Goal: Transaction & Acquisition: Subscribe to service/newsletter

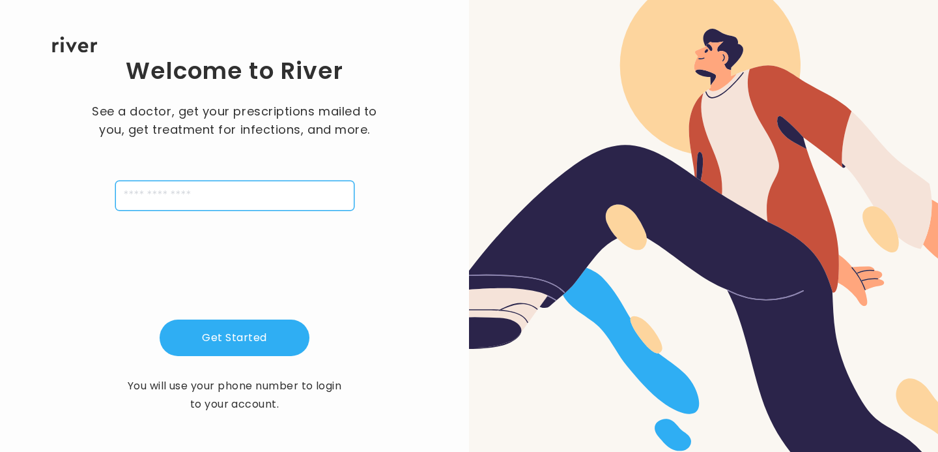
click at [139, 193] on input "tel" at bounding box center [234, 196] width 239 height 30
click at [139, 194] on input "tel" at bounding box center [234, 196] width 239 height 30
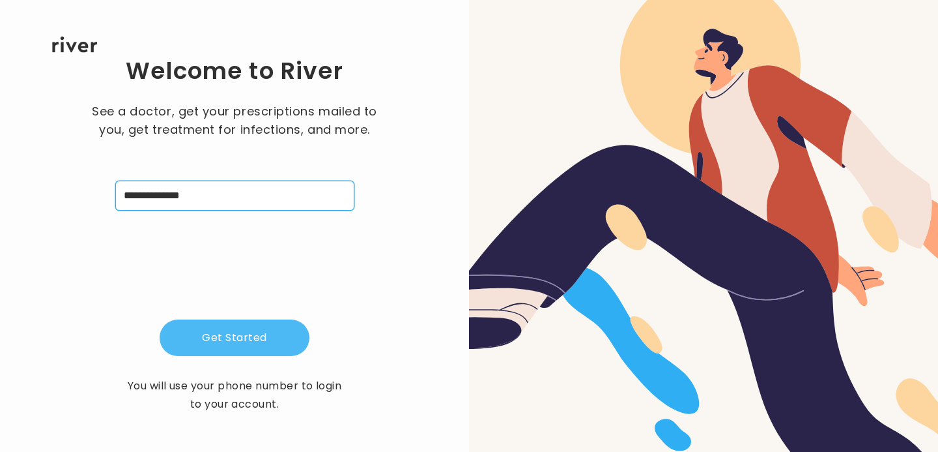
type input "**********"
click at [218, 332] on button "Get Started" at bounding box center [235, 337] width 150 height 36
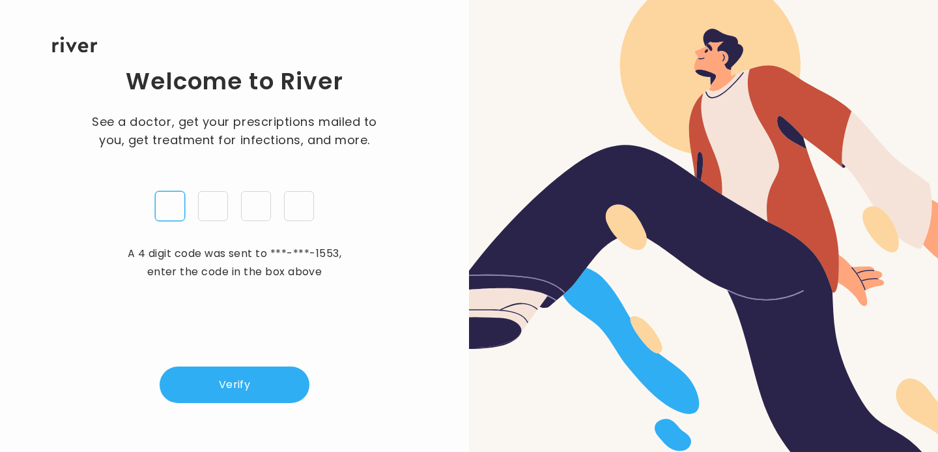
click at [173, 197] on input "tel" at bounding box center [170, 206] width 30 height 30
type input "*"
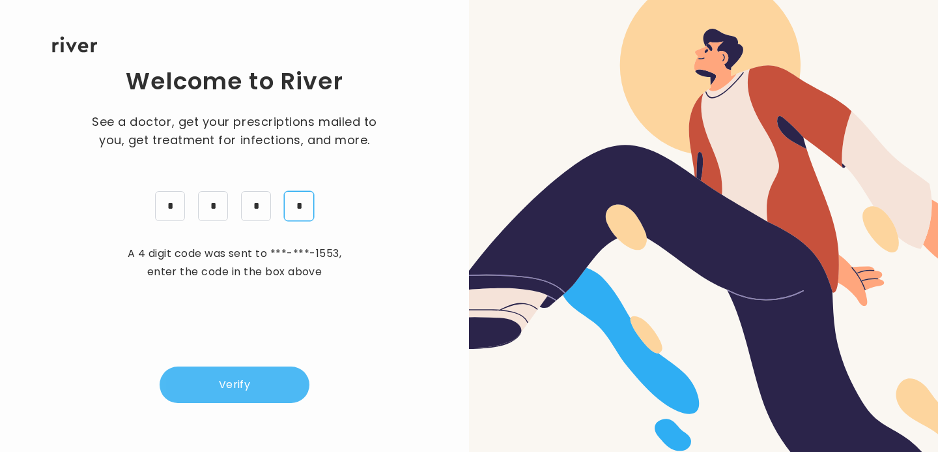
type input "*"
click at [194, 373] on button "Verify" at bounding box center [235, 384] width 150 height 36
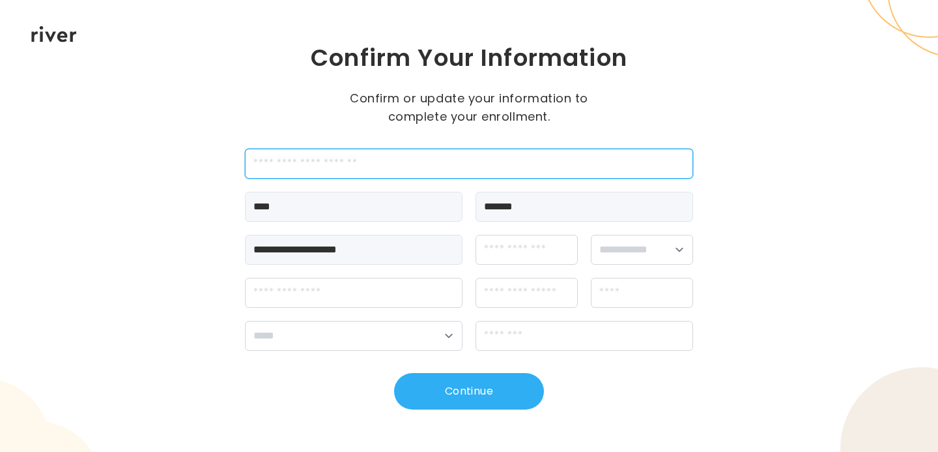
click at [481, 165] on input "employeeId" at bounding box center [469, 164] width 448 height 30
type input "*******"
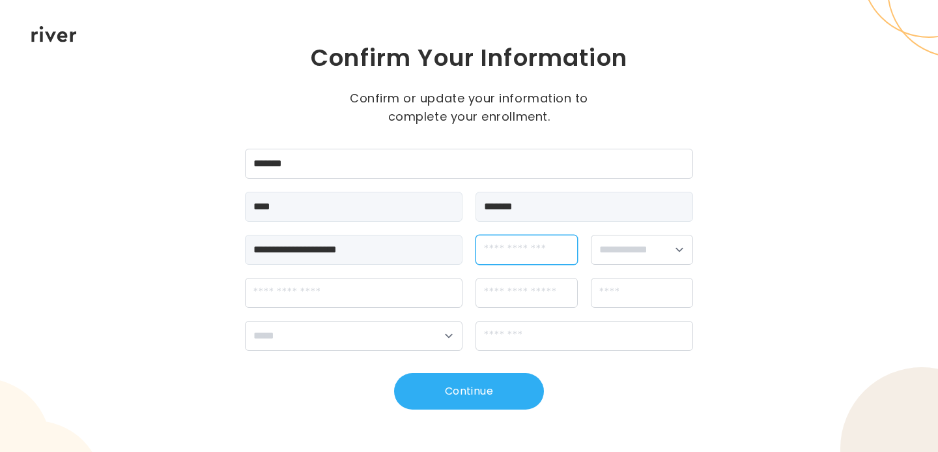
click at [532, 252] on input "dateOfBirth" at bounding box center [527, 250] width 102 height 30
type input "**********"
click at [678, 247] on select "**********" at bounding box center [642, 250] width 102 height 30
select select "****"
click at [591, 235] on select "**********" at bounding box center [642, 250] width 102 height 30
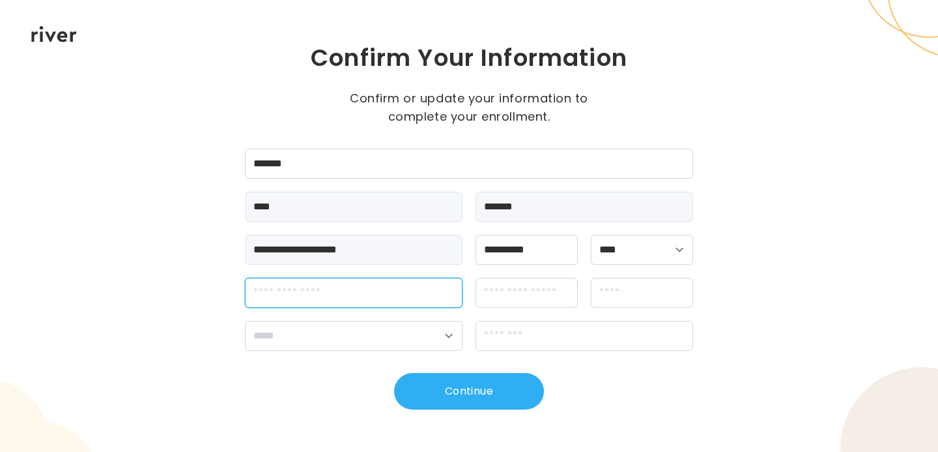
click at [404, 289] on input "streetAddress" at bounding box center [354, 293] width 218 height 30
type input "**********"
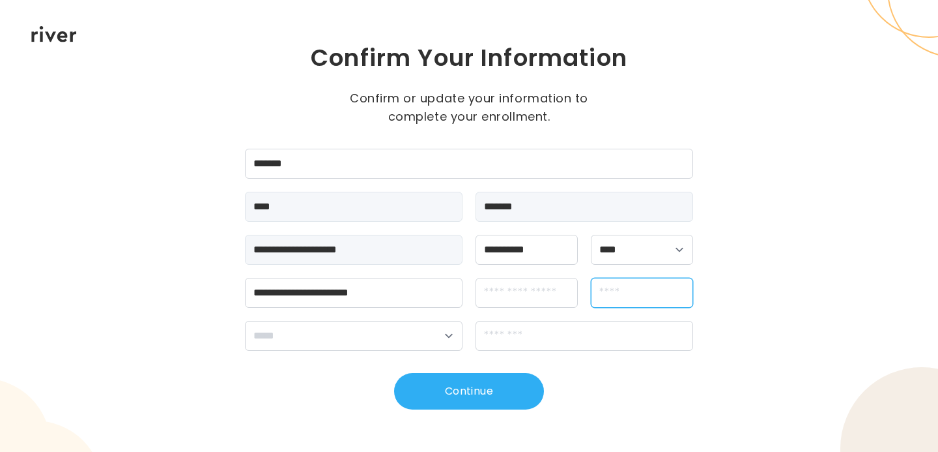
click at [643, 288] on input "city" at bounding box center [642, 293] width 102 height 30
type input "********"
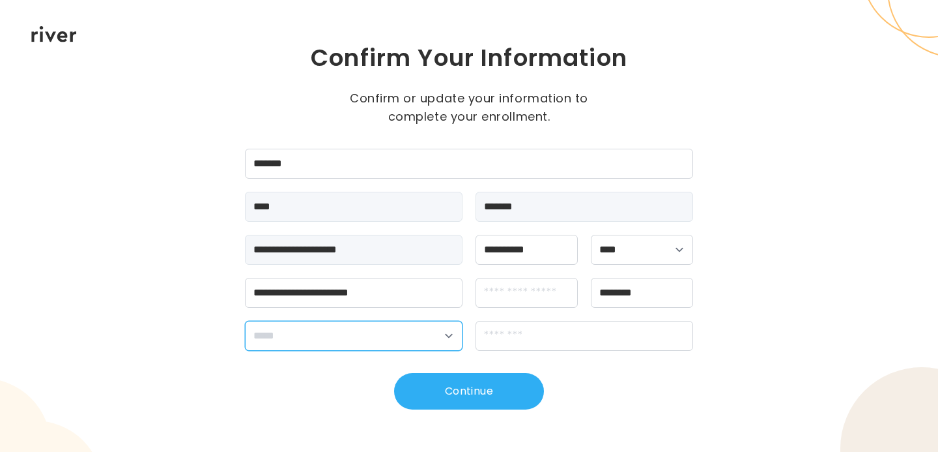
click at [416, 346] on select "**********" at bounding box center [354, 336] width 218 height 30
select select "**"
click at [245, 321] on select "**********" at bounding box center [354, 336] width 218 height 30
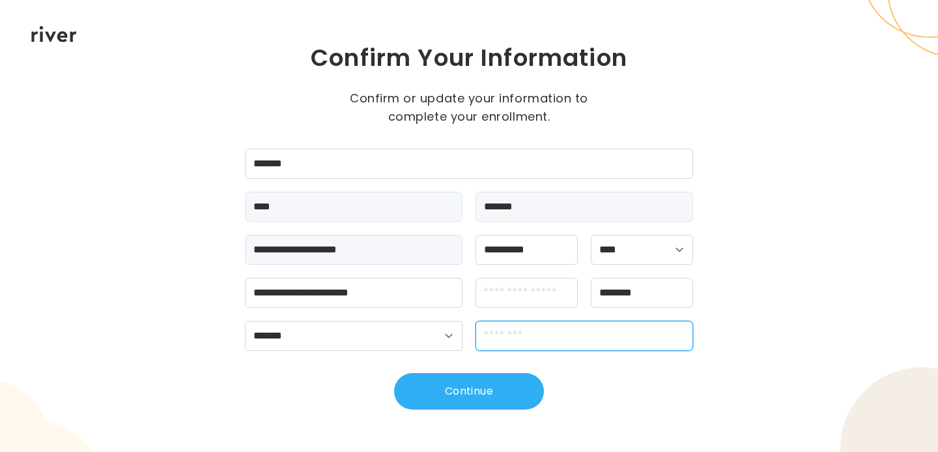
click at [526, 326] on input "zipCode" at bounding box center [585, 336] width 218 height 30
type input "*****"
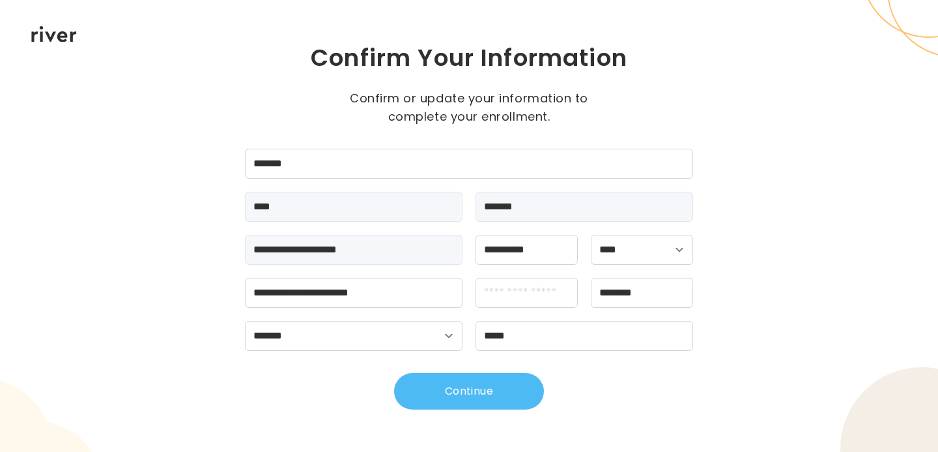
click at [504, 396] on button "Continue" at bounding box center [469, 391] width 150 height 36
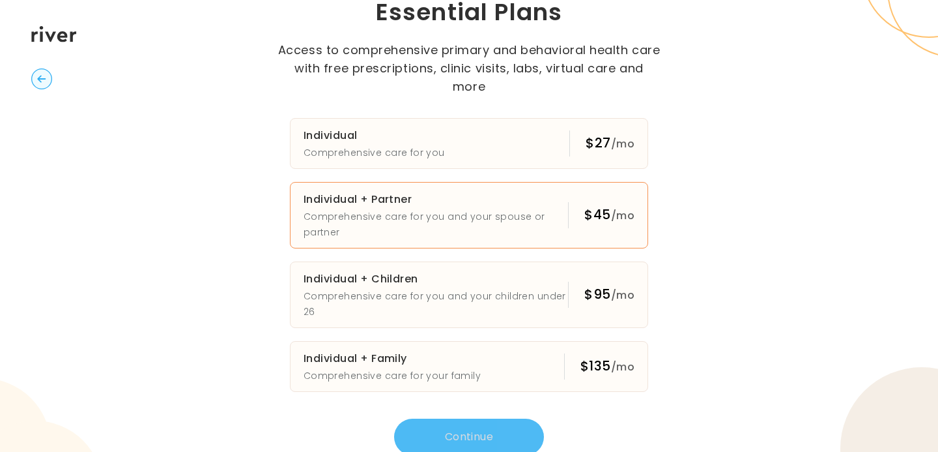
click at [499, 209] on p "Comprehensive care for you and your spouse or partner" at bounding box center [436, 224] width 265 height 31
click at [585, 189] on button "Individual + Partner Comprehensive care for you and your spouse or partner $45 …" at bounding box center [469, 215] width 358 height 66
click at [469, 418] on button "Continue" at bounding box center [469, 436] width 150 height 36
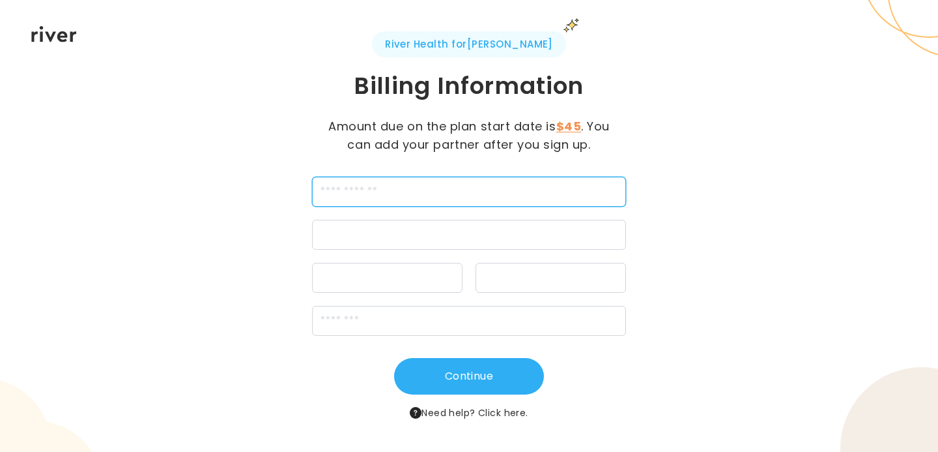
click at [515, 200] on input "cardName" at bounding box center [469, 192] width 314 height 30
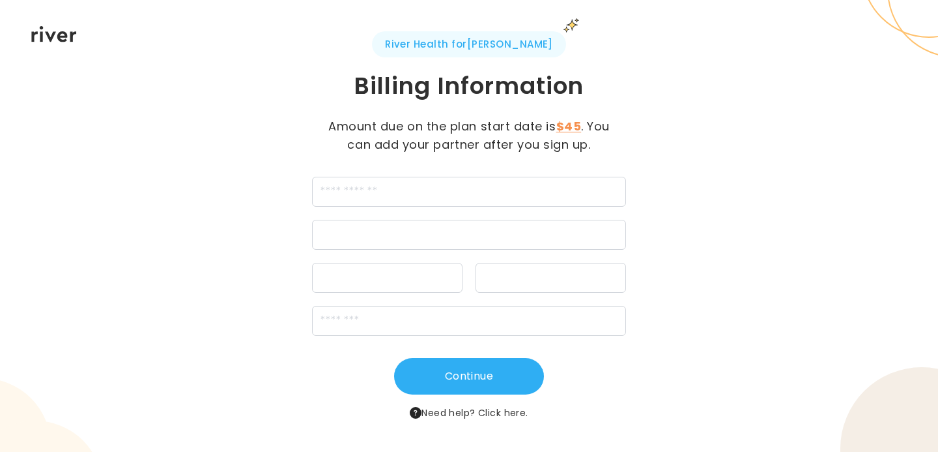
click at [661, 199] on div "River Health for [PERSON_NAME] Billing Information Amount due on the plan start…" at bounding box center [469, 225] width 448 height 389
click at [462, 200] on input "cardName" at bounding box center [469, 192] width 314 height 30
click at [653, 179] on div "River Health for [PERSON_NAME] Billing Information Amount due on the plan start…" at bounding box center [469, 225] width 448 height 389
click at [391, 190] on input "cardName" at bounding box center [469, 192] width 314 height 30
type input "**********"
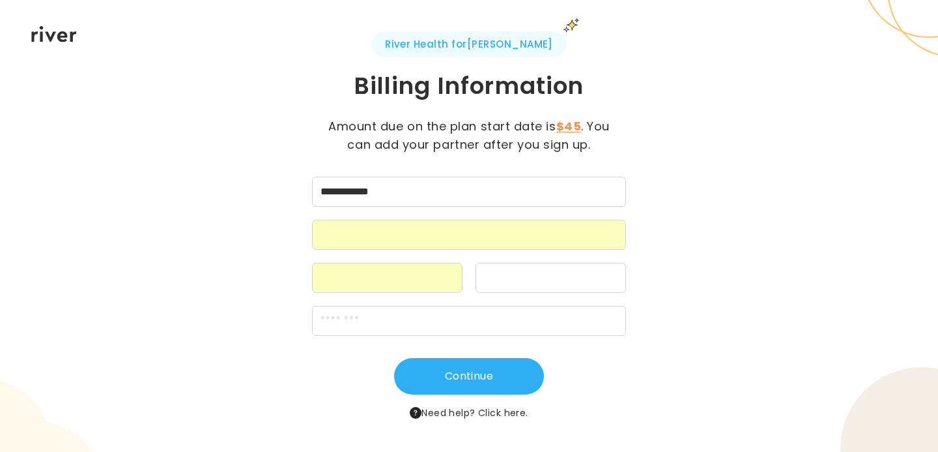
click at [670, 257] on div "**********" at bounding box center [469, 225] width 448 height 389
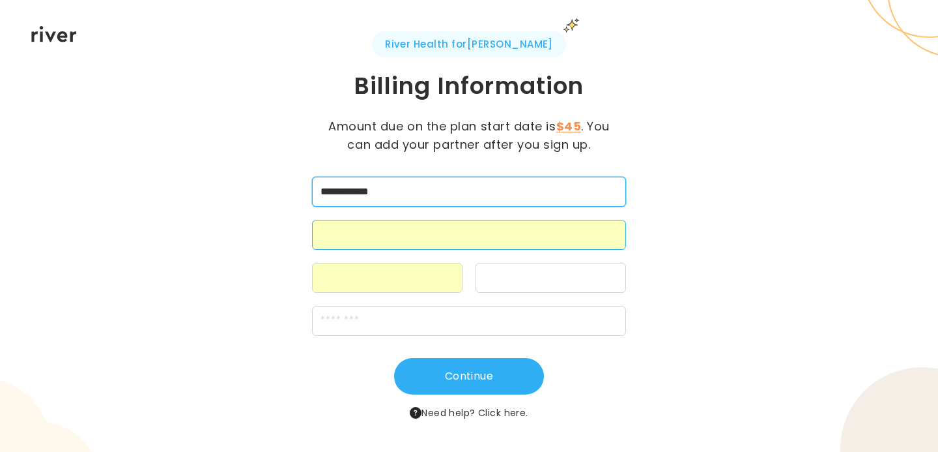
click at [444, 178] on input "**********" at bounding box center [469, 192] width 314 height 30
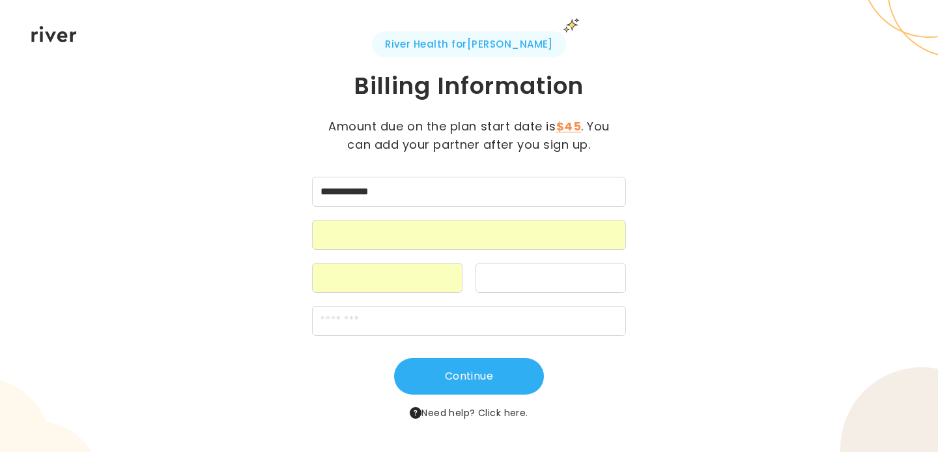
click at [626, 214] on div "**********" at bounding box center [469, 256] width 314 height 159
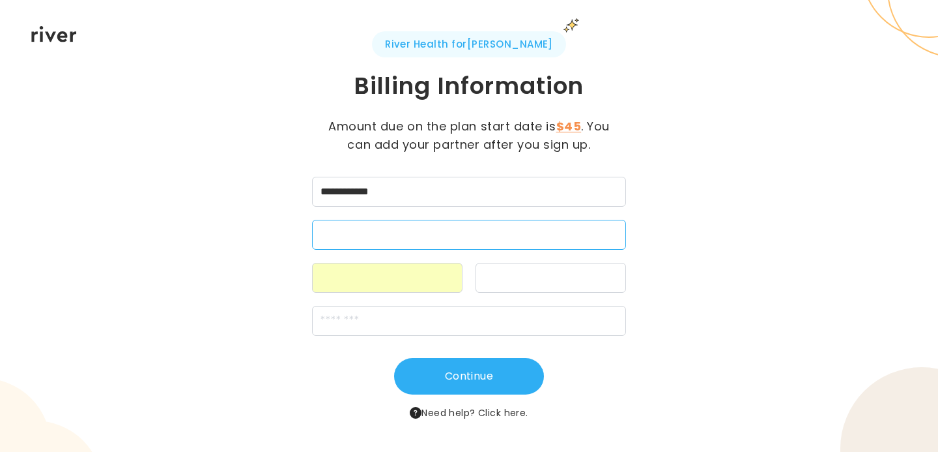
click at [713, 291] on div "**********" at bounding box center [469, 226] width 938 height 452
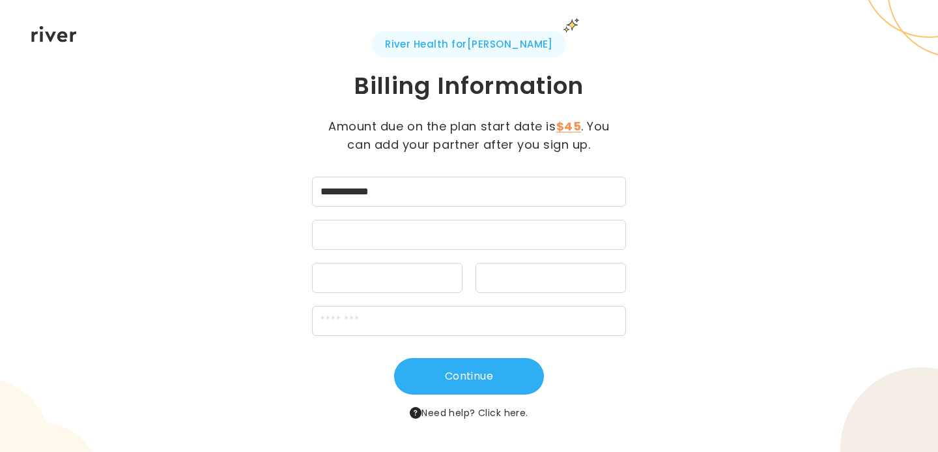
click at [530, 263] on div at bounding box center [551, 278] width 151 height 30
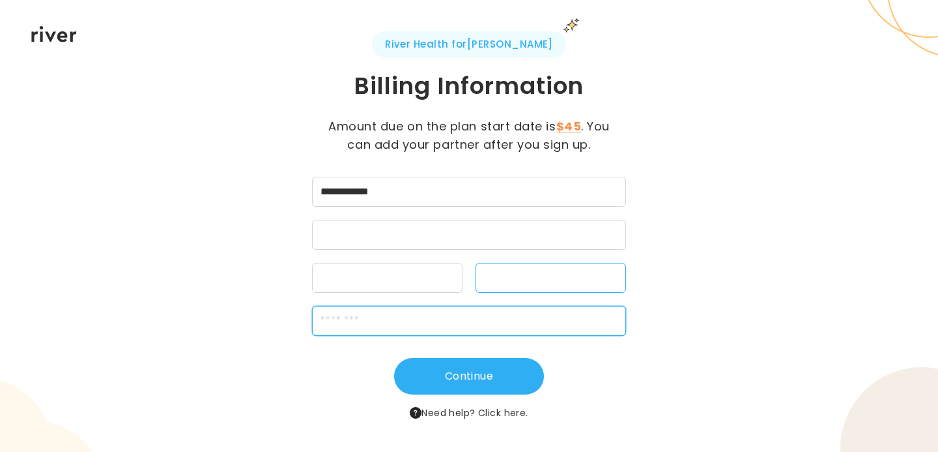
click at [488, 332] on input "zipCode" at bounding box center [469, 321] width 314 height 30
type input "*****"
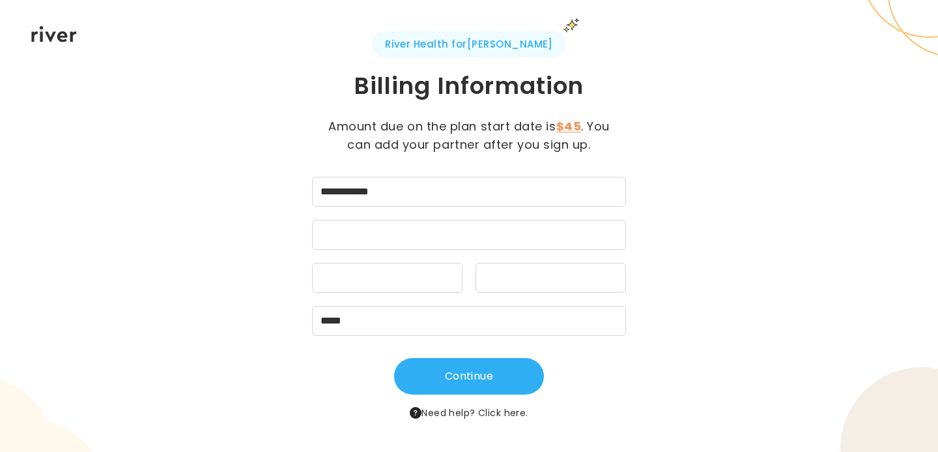
click at [284, 336] on div "**********" at bounding box center [469, 225] width 448 height 389
click at [461, 364] on button "Continue" at bounding box center [469, 376] width 150 height 36
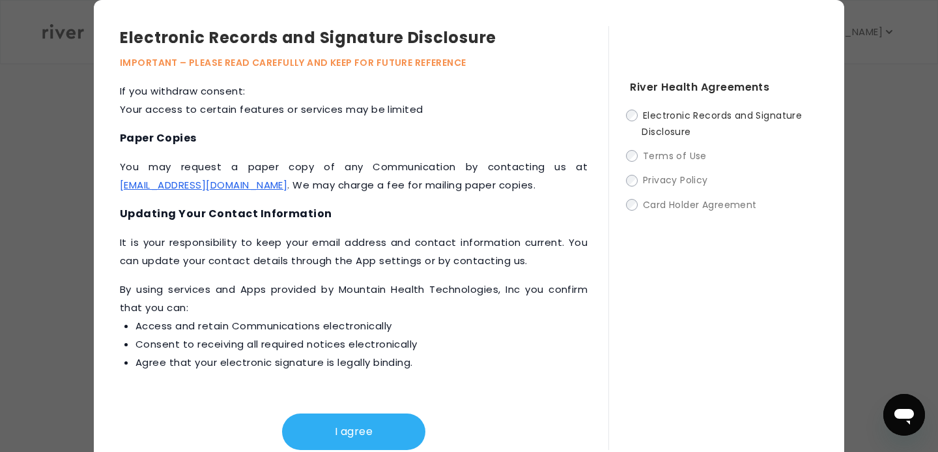
scroll to position [7, 0]
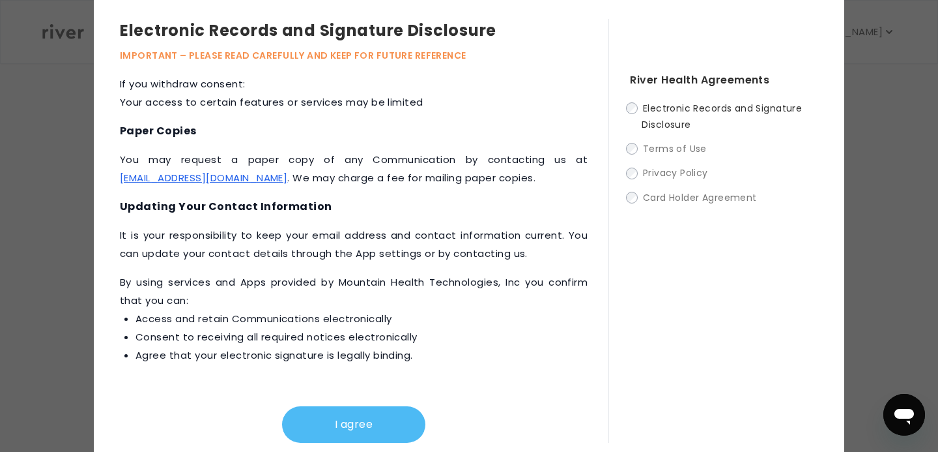
click at [349, 414] on button "I agree" at bounding box center [353, 424] width 143 height 36
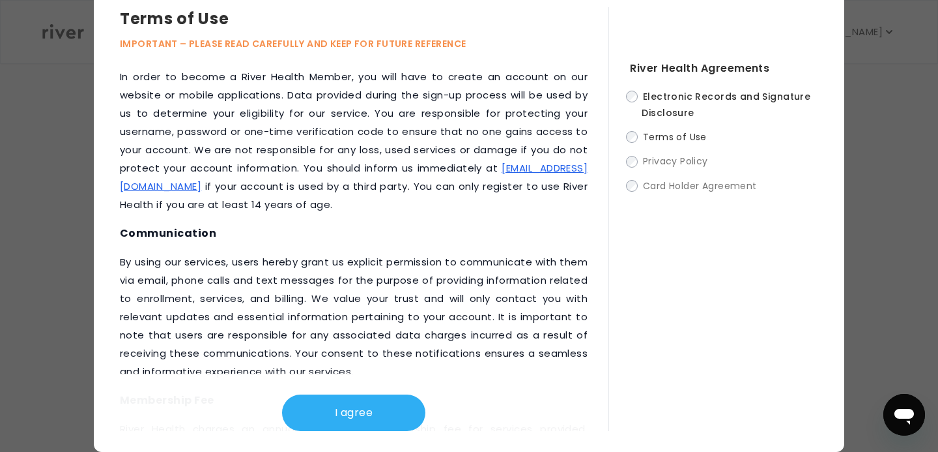
scroll to position [106, 0]
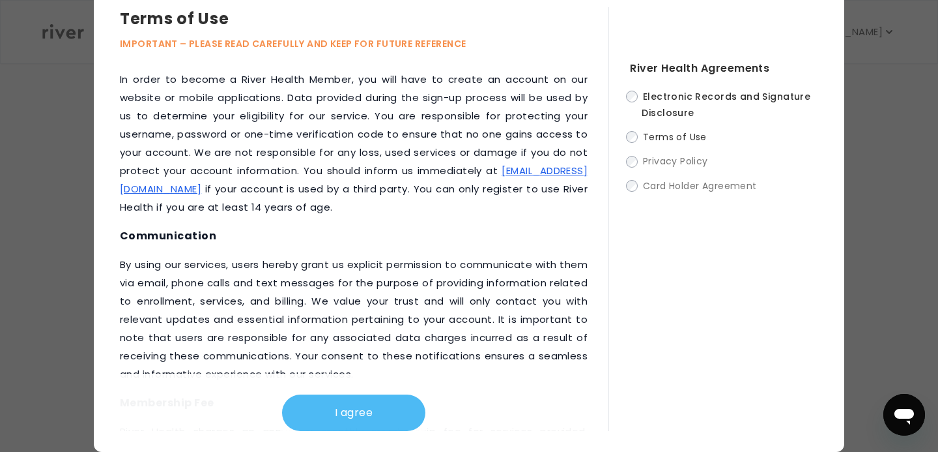
click at [328, 427] on button "I agree" at bounding box center [353, 412] width 143 height 36
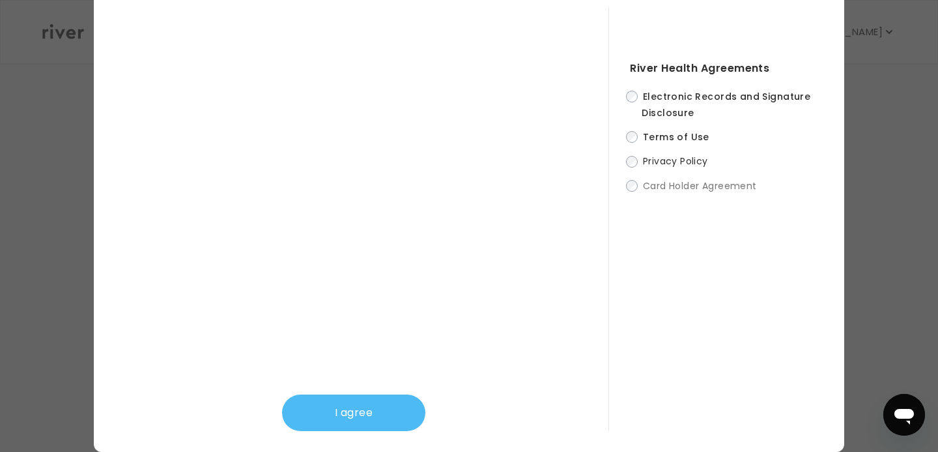
click at [349, 415] on button "I agree" at bounding box center [353, 412] width 143 height 36
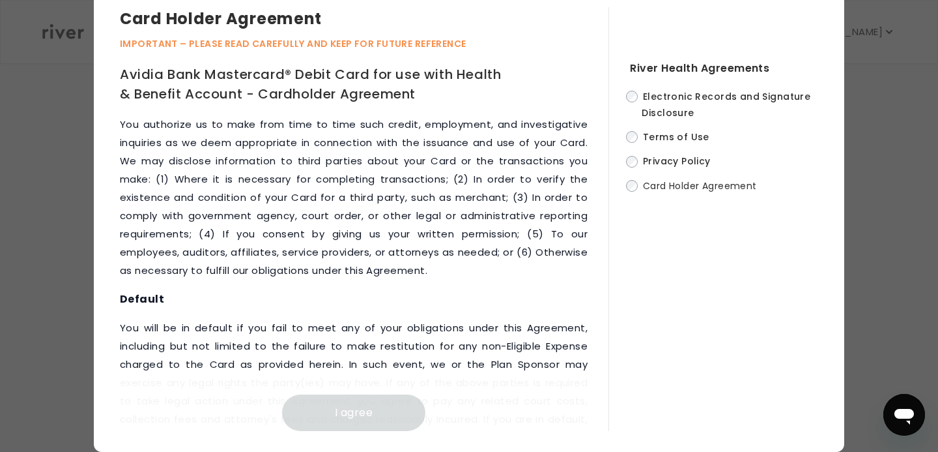
scroll to position [6779, 0]
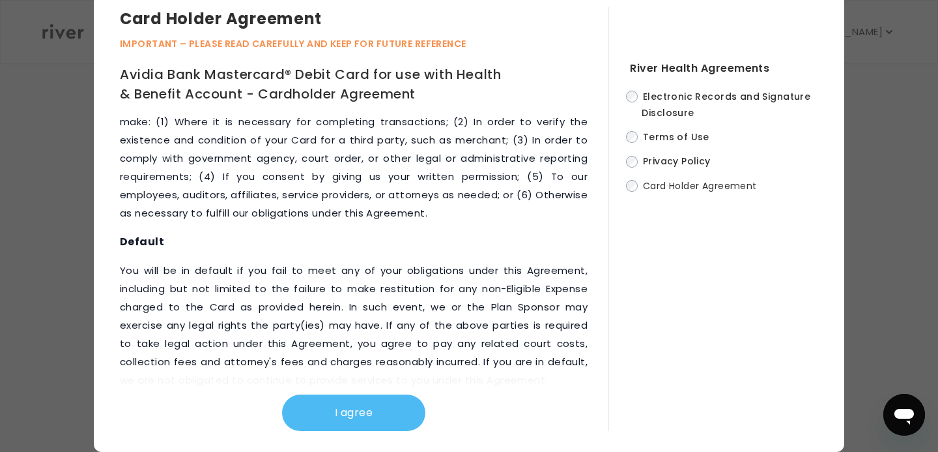
click at [345, 427] on button "I agree" at bounding box center [353, 412] width 143 height 36
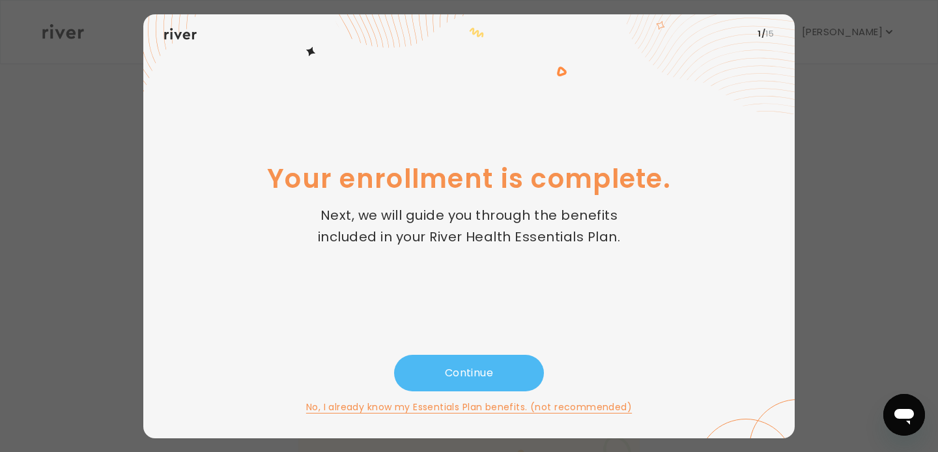
click at [463, 371] on button "Continue" at bounding box center [469, 373] width 150 height 36
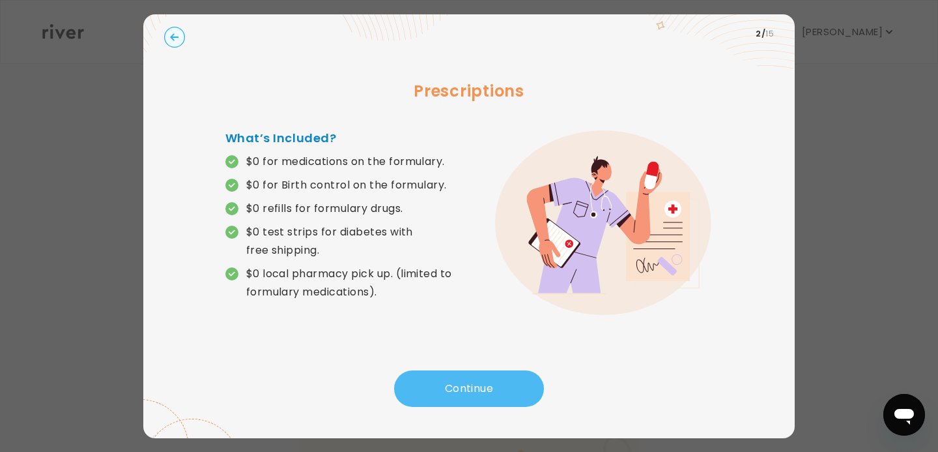
click at [467, 390] on button "Continue" at bounding box center [469, 388] width 150 height 36
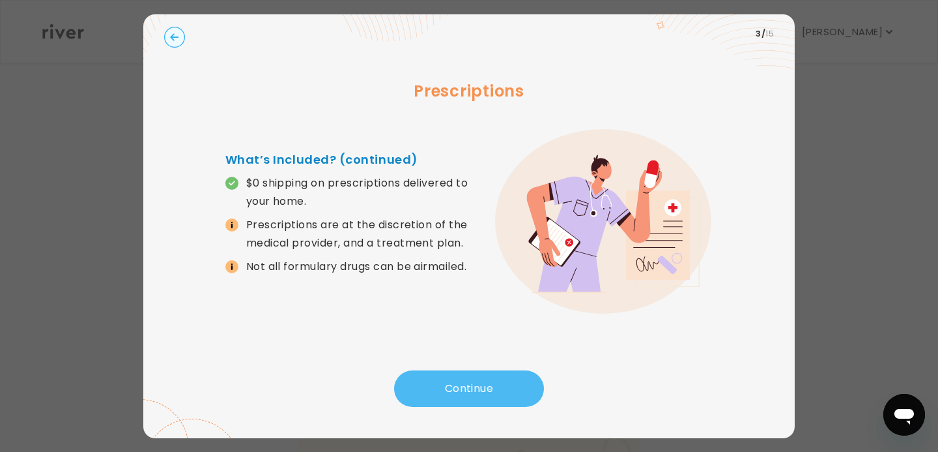
click at [480, 392] on button "Continue" at bounding box center [469, 388] width 150 height 36
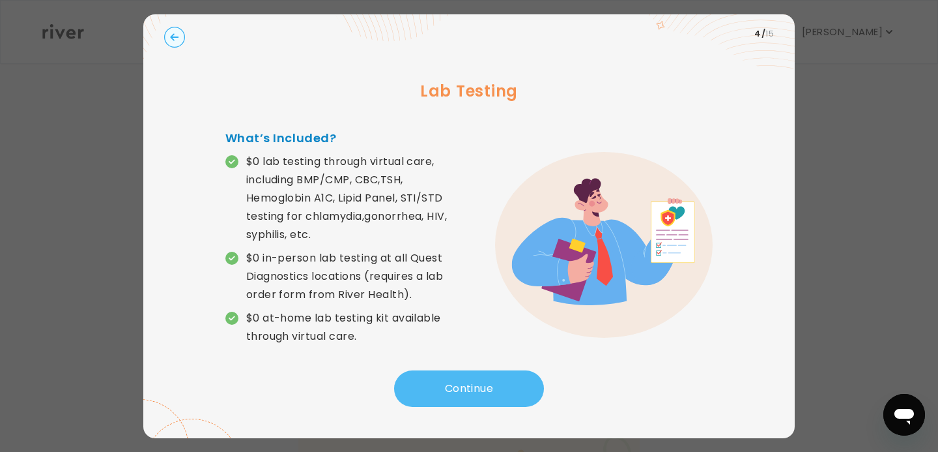
click at [480, 391] on button "Continue" at bounding box center [469, 388] width 150 height 36
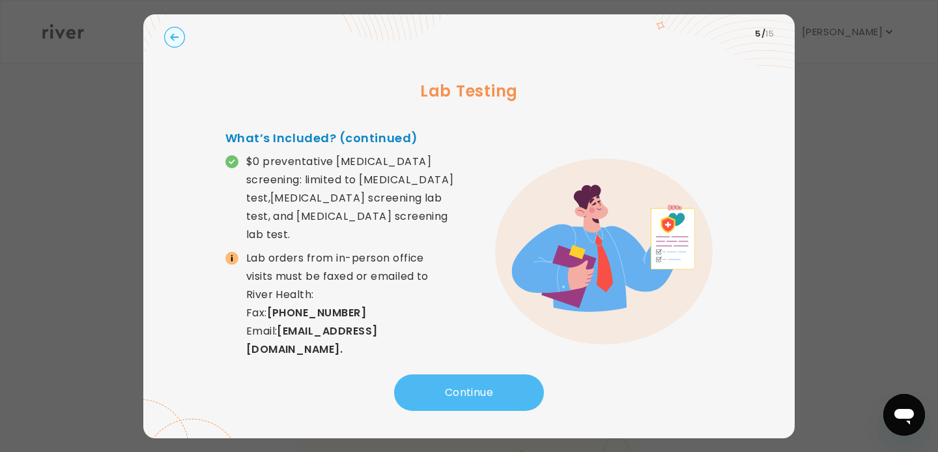
click at [480, 391] on button "Continue" at bounding box center [469, 392] width 150 height 36
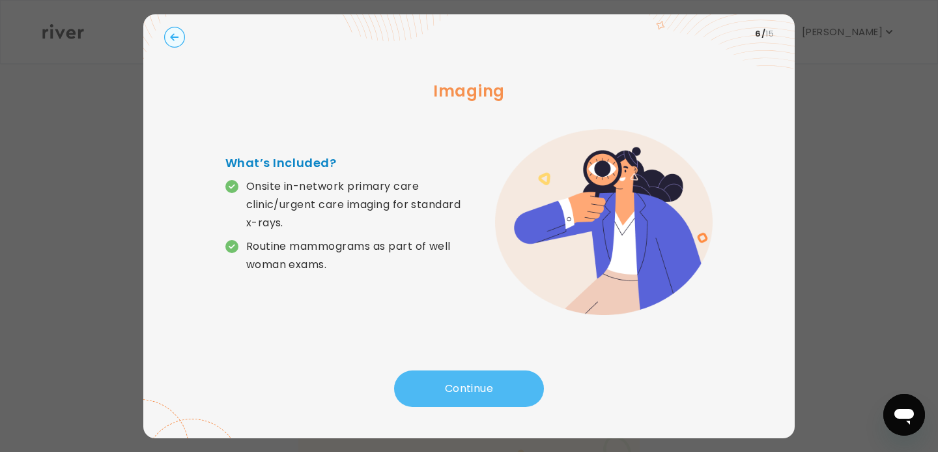
click at [480, 391] on button "Continue" at bounding box center [469, 388] width 150 height 36
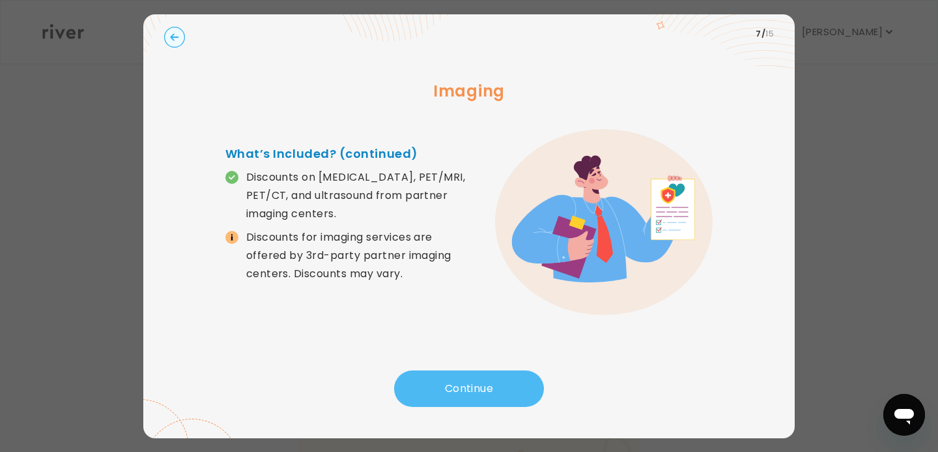
click at [480, 391] on button "Continue" at bounding box center [469, 388] width 150 height 36
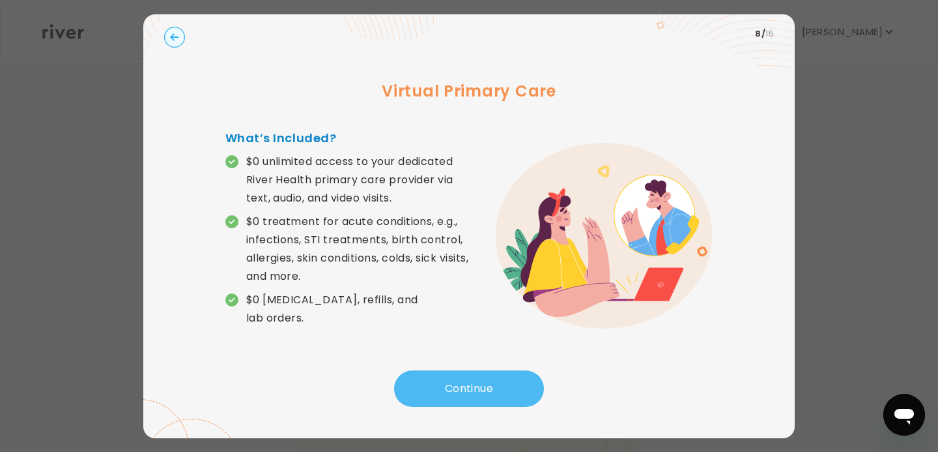
click at [480, 391] on button "Continue" at bounding box center [469, 388] width 150 height 36
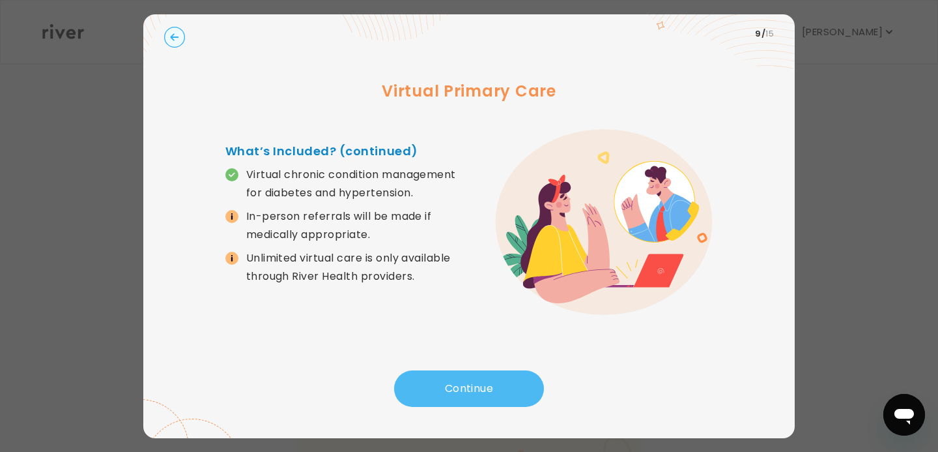
click at [480, 391] on button "Continue" at bounding box center [469, 388] width 150 height 36
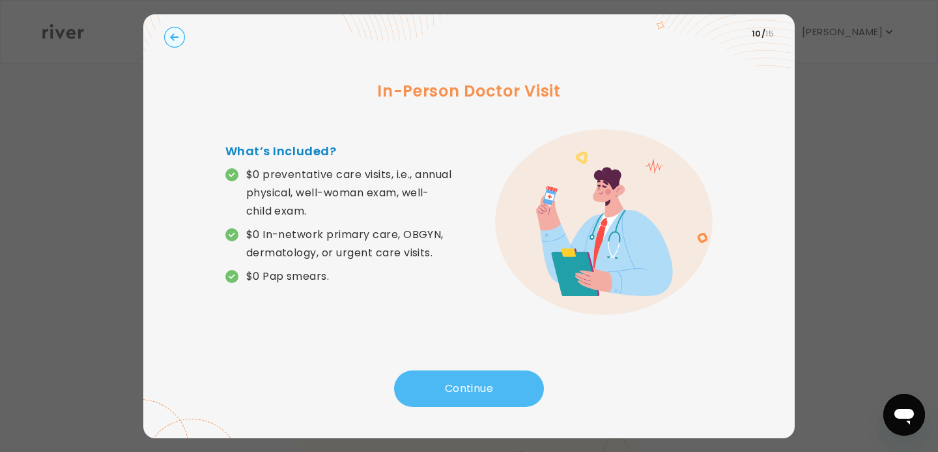
click at [480, 391] on button "Continue" at bounding box center [469, 388] width 150 height 36
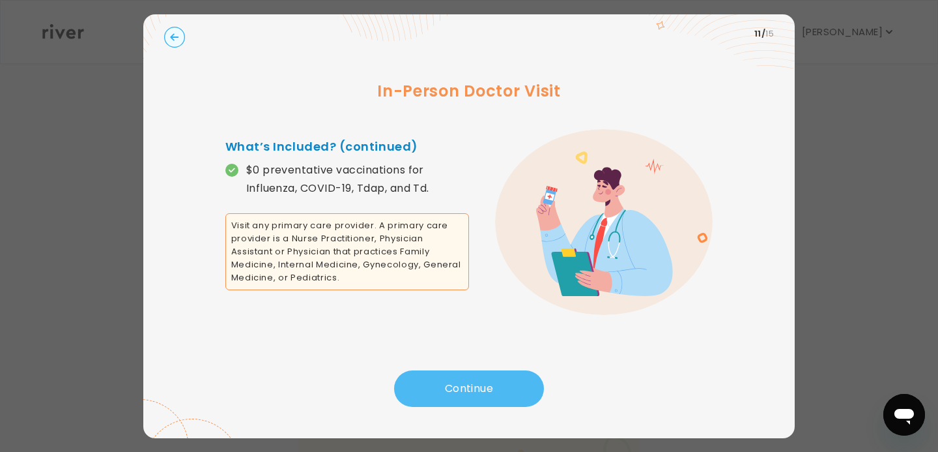
click at [480, 391] on button "Continue" at bounding box center [469, 388] width 150 height 36
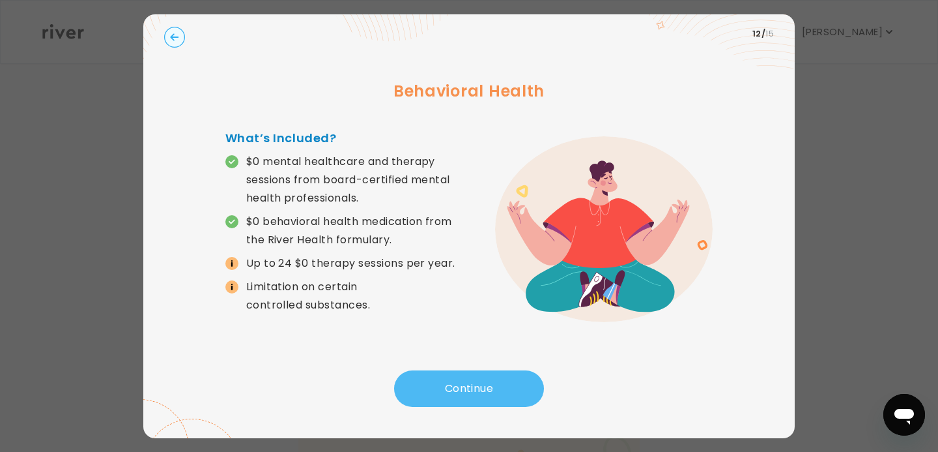
click at [480, 391] on button "Continue" at bounding box center [469, 388] width 150 height 36
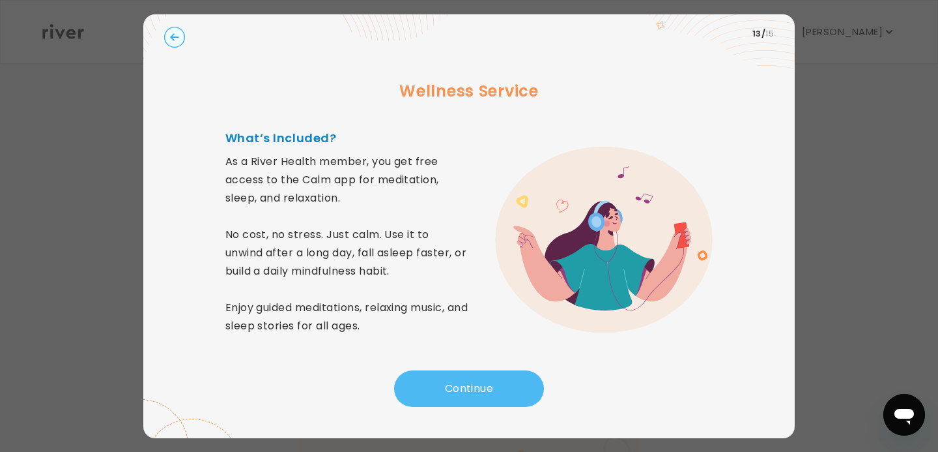
click at [480, 391] on button "Continue" at bounding box center [469, 388] width 150 height 36
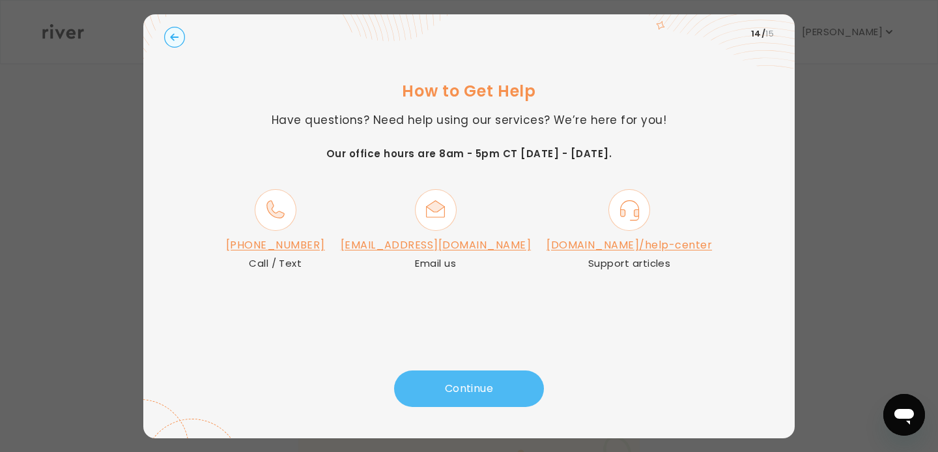
click at [480, 391] on button "Continue" at bounding box center [469, 388] width 150 height 36
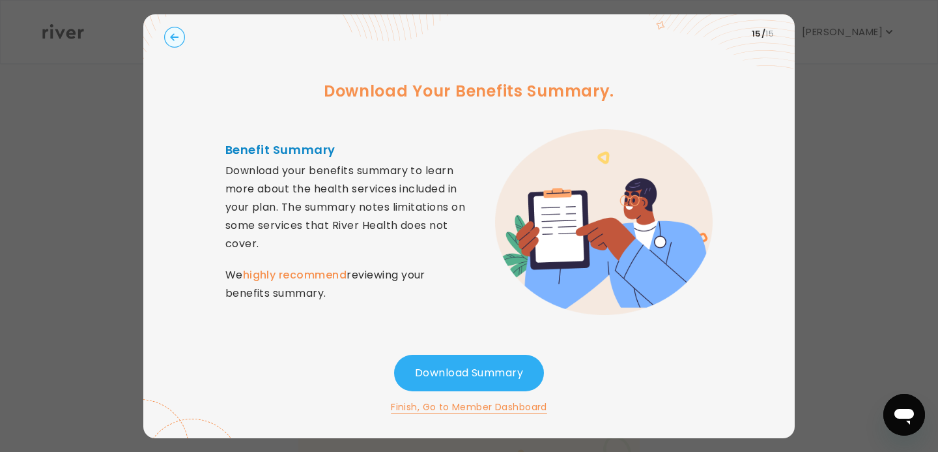
click at [449, 406] on button "Finish, Go to Member Dashboard" at bounding box center [469, 407] width 156 height 16
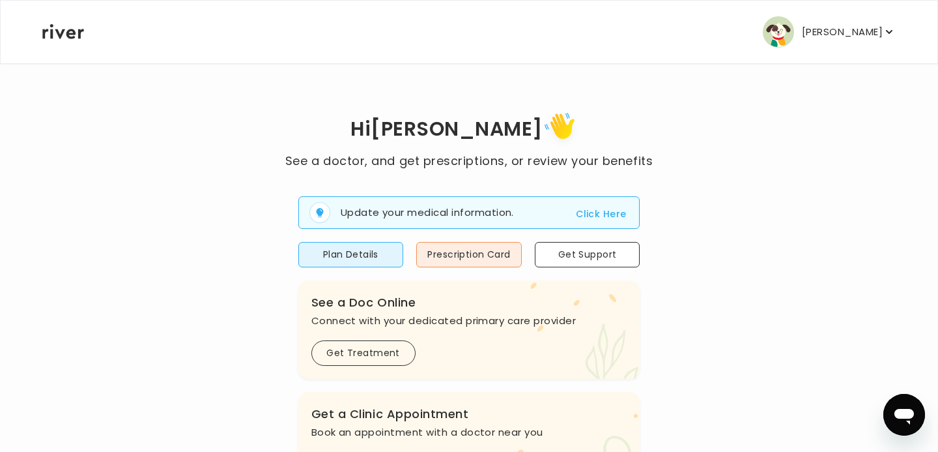
click at [618, 210] on button "Click Here" at bounding box center [601, 214] width 50 height 16
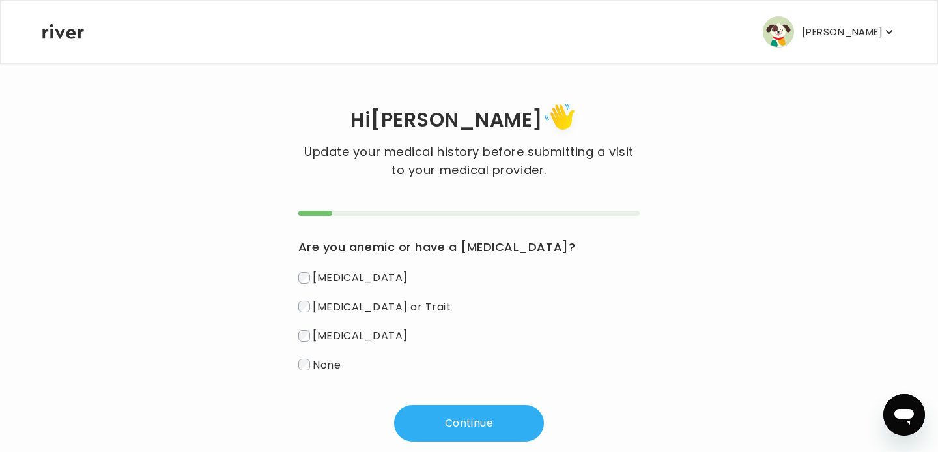
click at [327, 355] on div "[MEDICAL_DATA] [MEDICAL_DATA] or Trait [MEDICAL_DATA] None" at bounding box center [469, 321] width 342 height 106
click at [325, 361] on span "None" at bounding box center [327, 363] width 28 height 15
click at [508, 422] on button "Continue" at bounding box center [469, 423] width 150 height 36
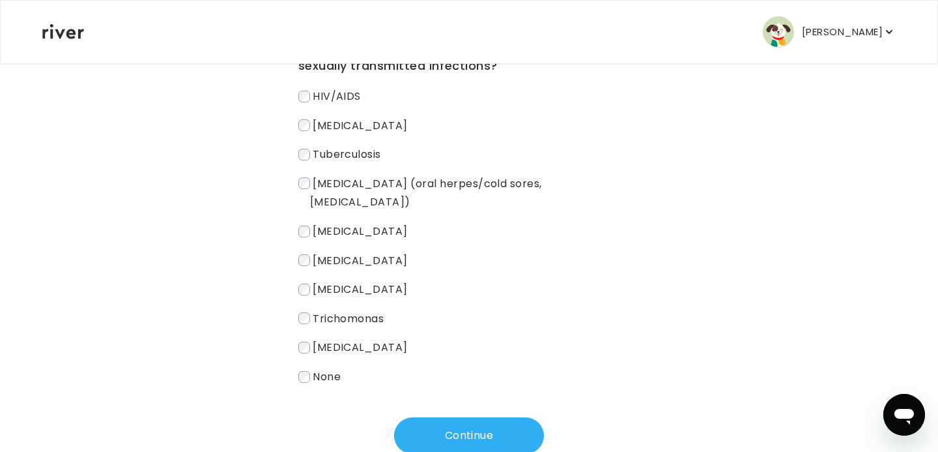
scroll to position [225, 0]
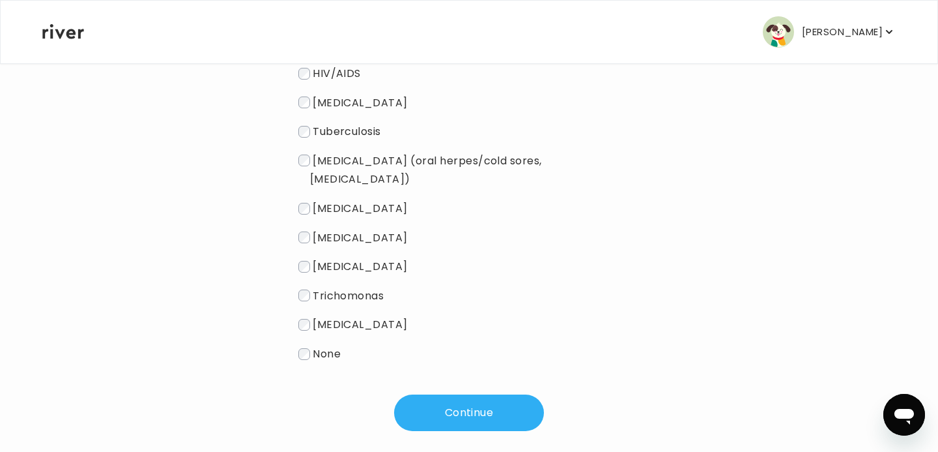
click at [325, 346] on span "None" at bounding box center [327, 353] width 28 height 15
click at [454, 365] on div "Do you or have you had any of these diseases or sexually transmitted infections…" at bounding box center [469, 208] width 342 height 445
click at [445, 394] on button "Continue" at bounding box center [469, 412] width 150 height 36
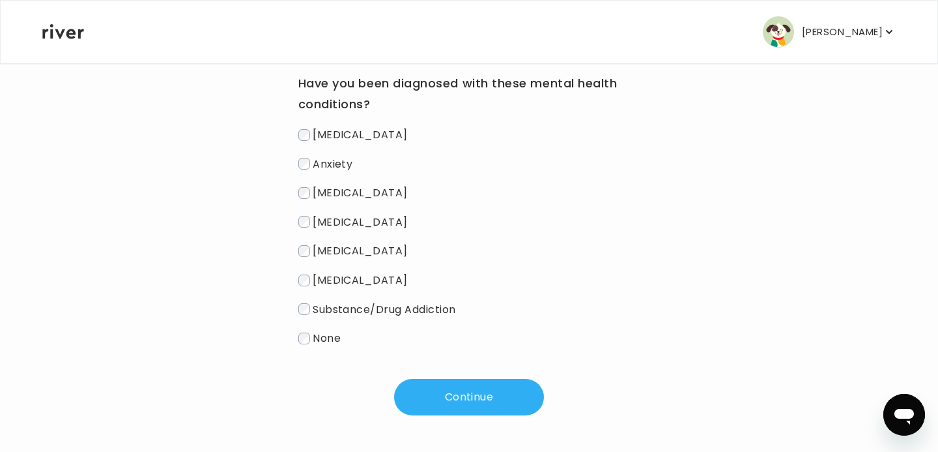
click at [317, 347] on label "None" at bounding box center [469, 337] width 342 height 19
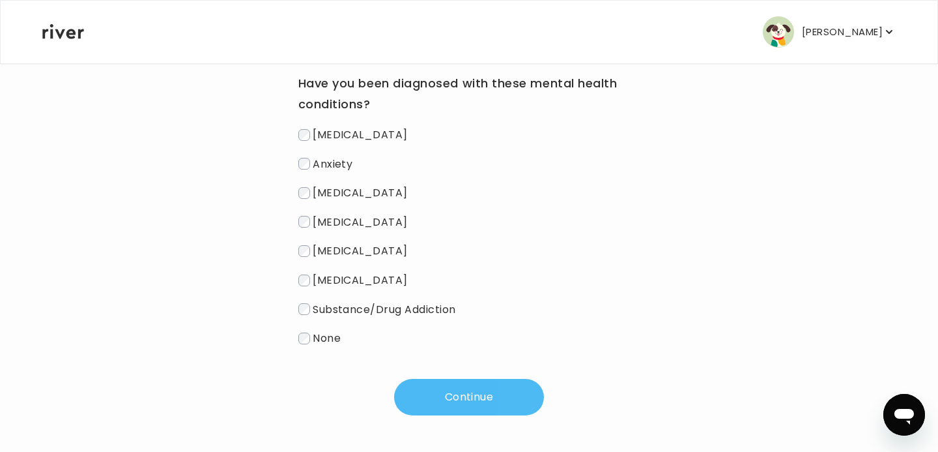
click at [454, 392] on button "Continue" at bounding box center [469, 397] width 150 height 36
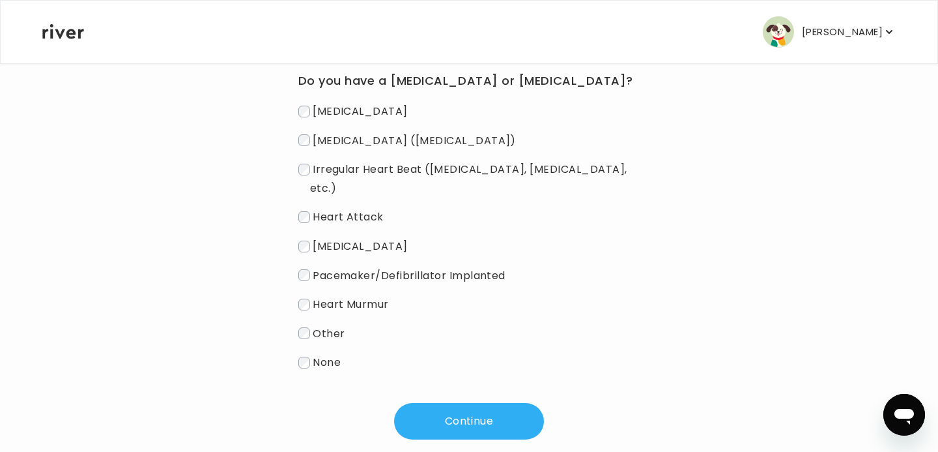
click at [326, 358] on div "Do you have a [MEDICAL_DATA] or [MEDICAL_DATA]? [MEDICAL_DATA] [MEDICAL_DATA] (…" at bounding box center [469, 241] width 342 height 395
click at [321, 355] on span "None" at bounding box center [327, 362] width 28 height 15
click at [499, 403] on button "Continue" at bounding box center [469, 421] width 150 height 36
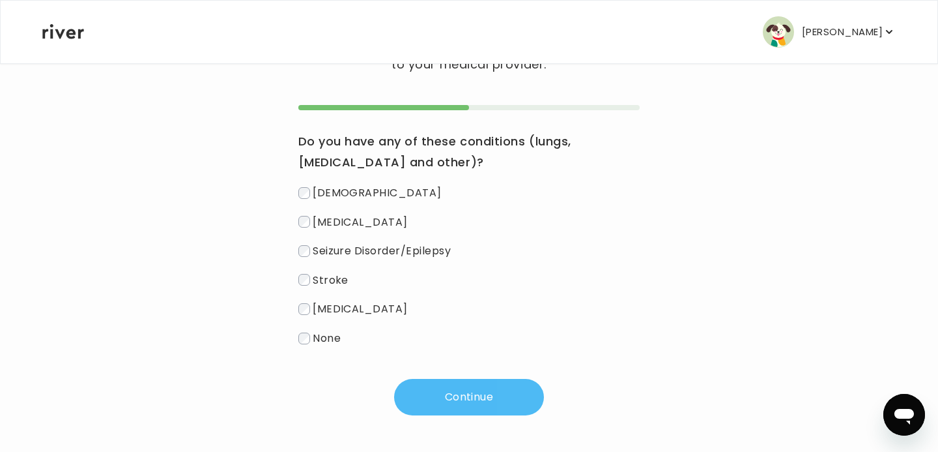
scroll to position [107, 0]
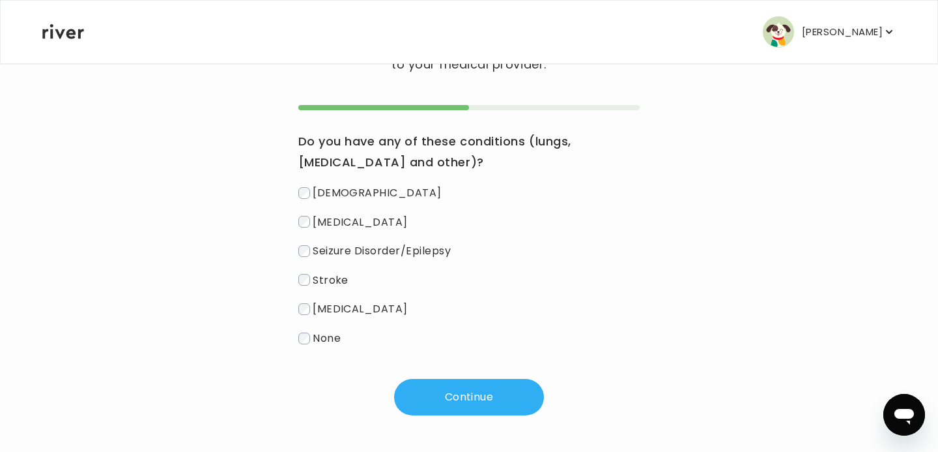
click at [308, 344] on label "None" at bounding box center [469, 337] width 342 height 19
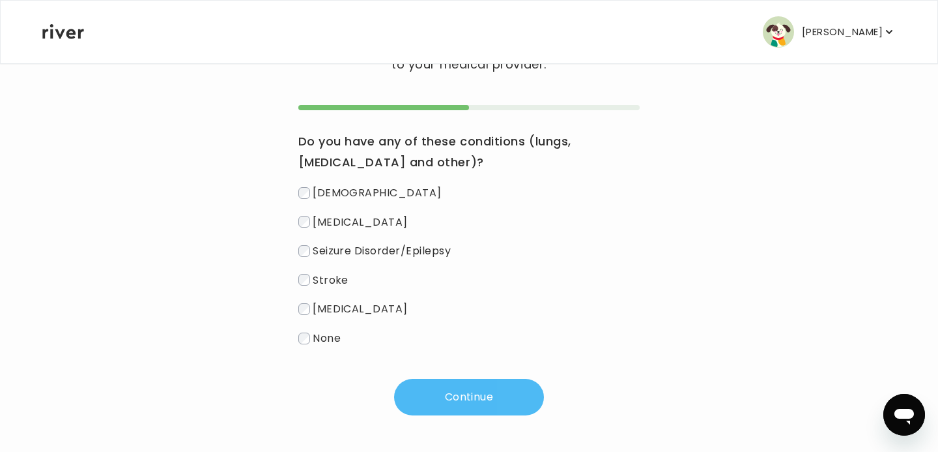
click at [461, 392] on button "Continue" at bounding box center [469, 397] width 150 height 36
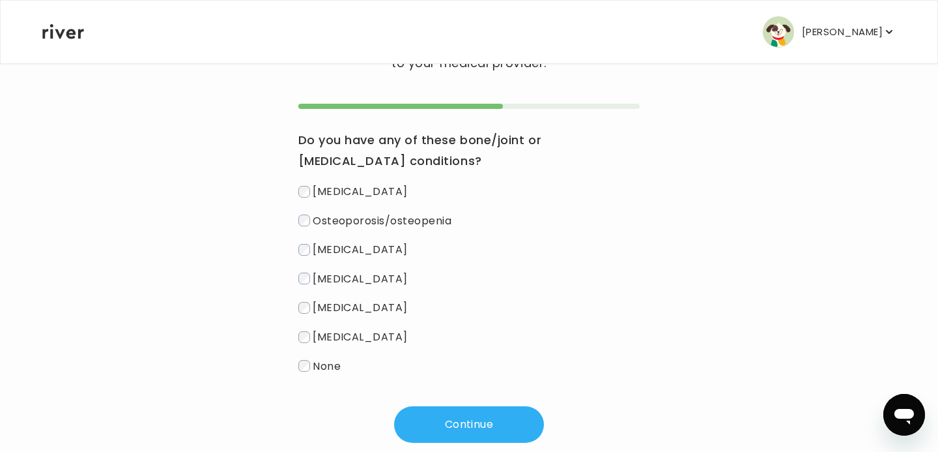
click at [316, 379] on div "Do you have any of these bone/joint or [MEDICAL_DATA] conditions? [MEDICAL_DATA…" at bounding box center [469, 273] width 342 height 339
click at [287, 366] on div "Hi [PERSON_NAME] Update your medical history before submitting a visit to your …" at bounding box center [469, 217] width 855 height 450
click at [459, 428] on button "Continue" at bounding box center [469, 424] width 150 height 36
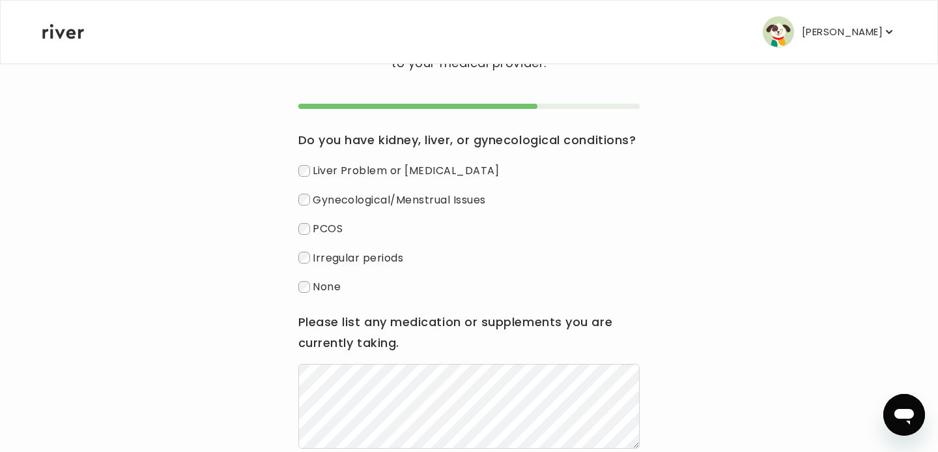
click at [314, 288] on span "None" at bounding box center [327, 286] width 28 height 15
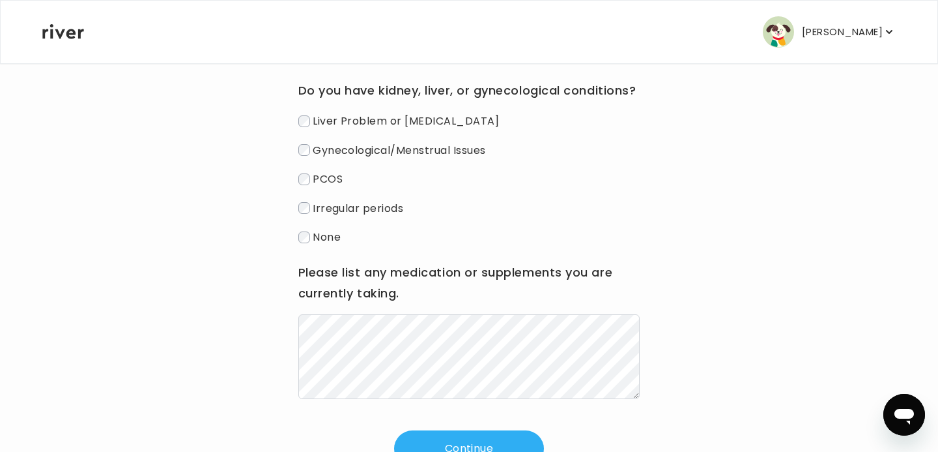
scroll to position [209, 0]
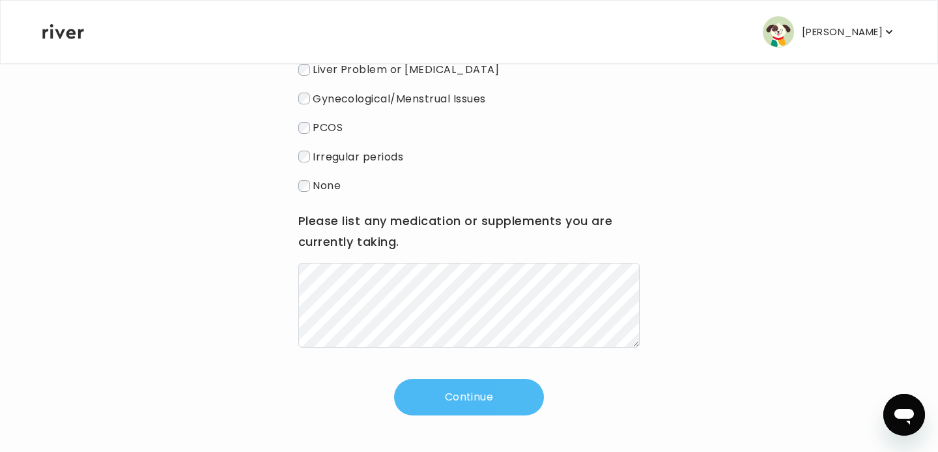
click at [476, 399] on button "Continue" at bounding box center [469, 397] width 150 height 36
click at [517, 392] on button "Continue" at bounding box center [469, 397] width 150 height 36
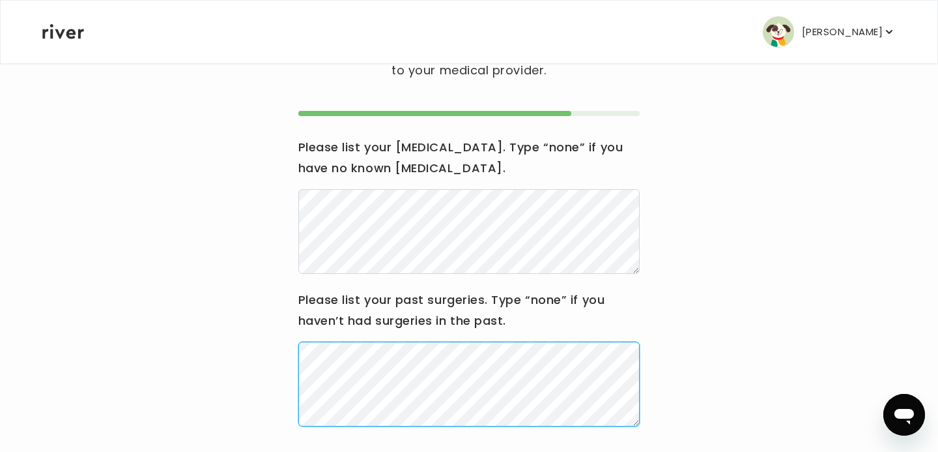
scroll to position [179, 0]
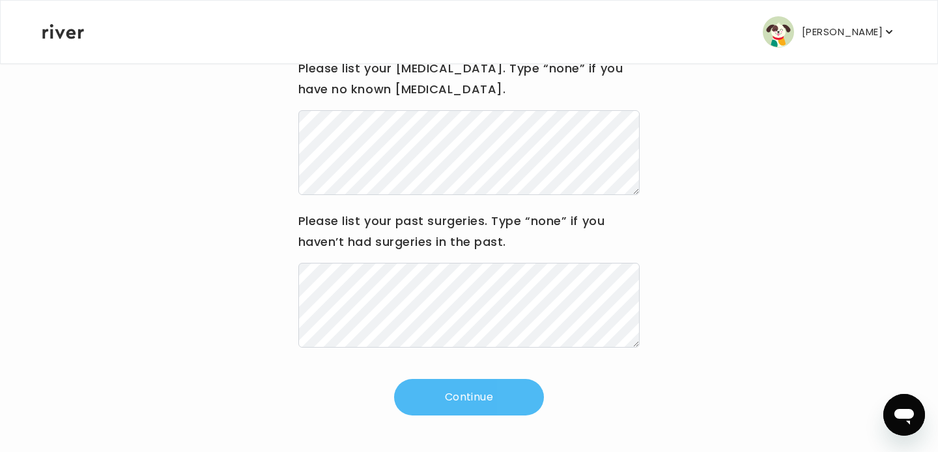
click at [497, 394] on button "Continue" at bounding box center [469, 397] width 150 height 36
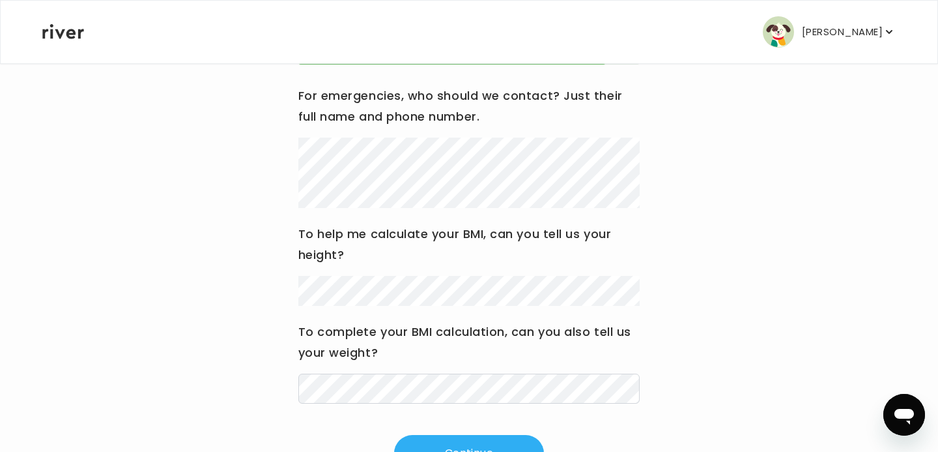
scroll to position [145, 0]
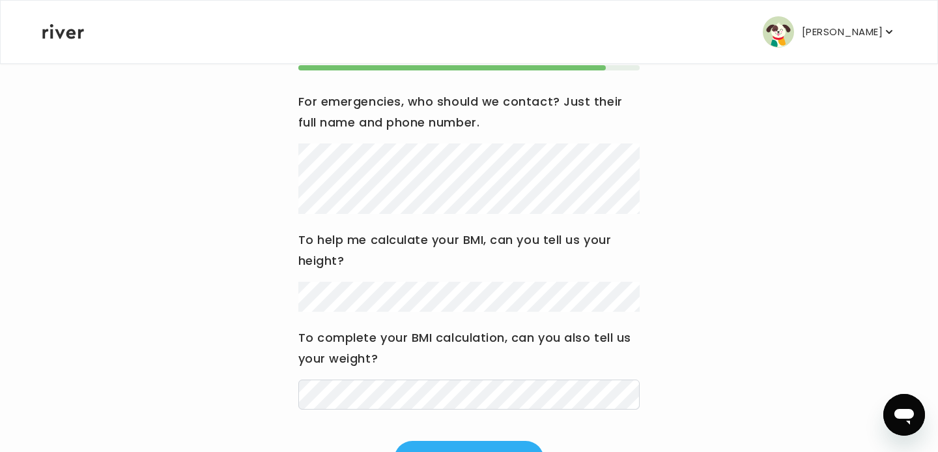
click at [745, 291] on div "Hi [PERSON_NAME] Update your medical history before submitting a visit to your …" at bounding box center [469, 215] width 855 height 523
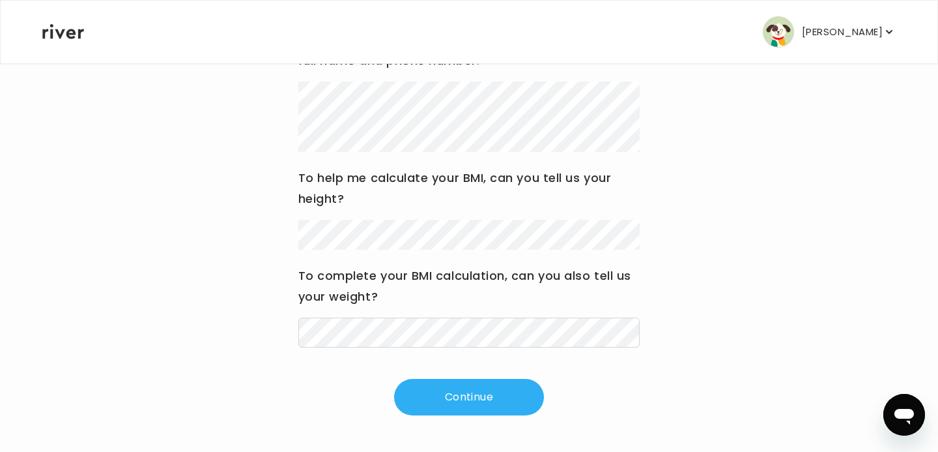
click at [487, 375] on div "For emergencies, who should we contact? Just their full name and phone number. …" at bounding box center [469, 209] width 342 height 412
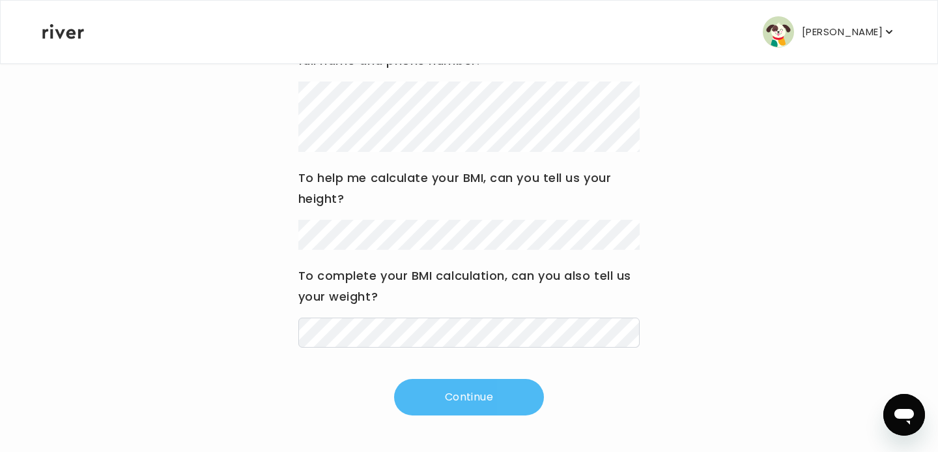
click at [481, 392] on button "Continue" at bounding box center [469, 397] width 150 height 36
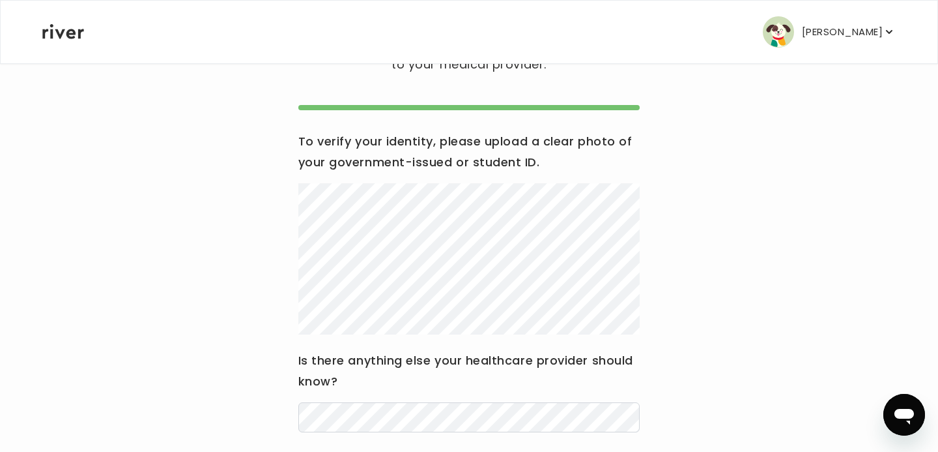
scroll to position [190, 0]
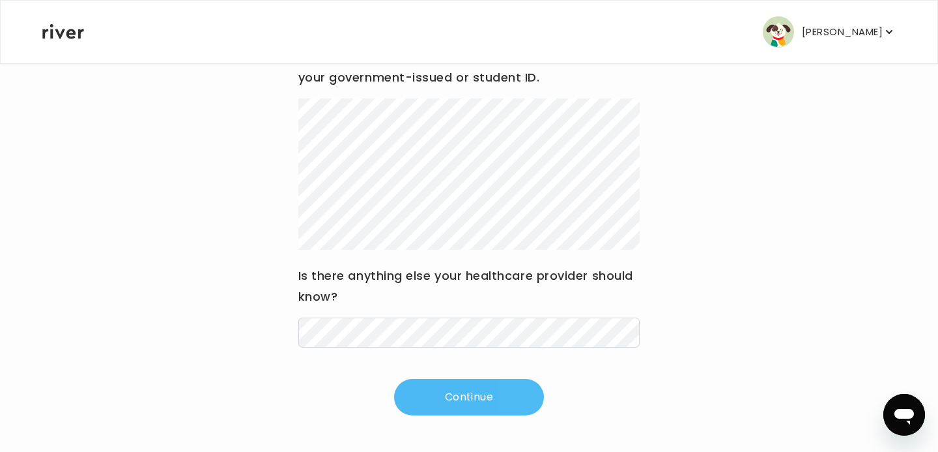
click at [414, 401] on button "Continue" at bounding box center [469, 397] width 150 height 36
click at [435, 414] on button "Continue" at bounding box center [469, 397] width 150 height 36
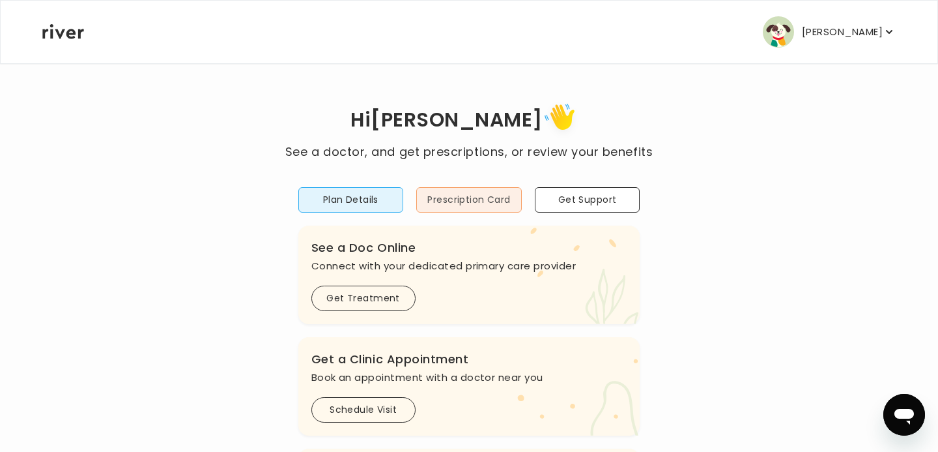
click at [494, 207] on button "Prescription Card" at bounding box center [469, 199] width 106 height 25
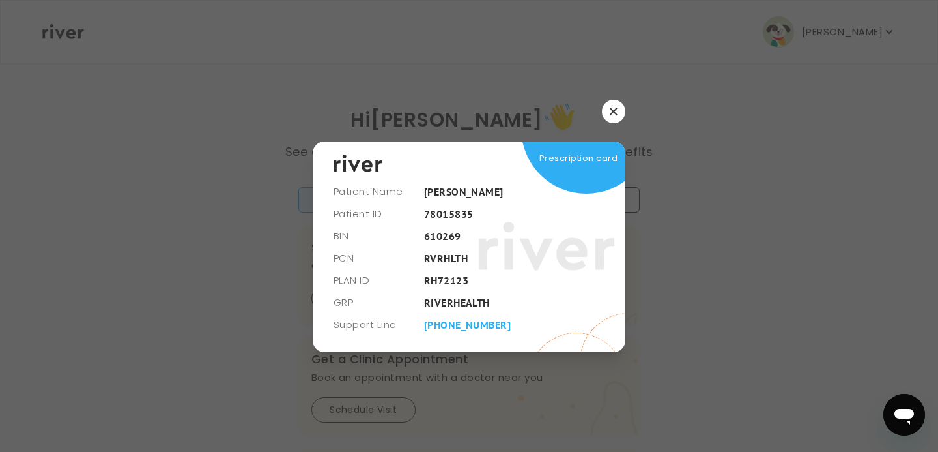
click at [478, 319] on link "[PHONE_NUMBER]" at bounding box center [467, 324] width 87 height 13
click at [615, 111] on icon "button" at bounding box center [614, 112] width 8 height 8
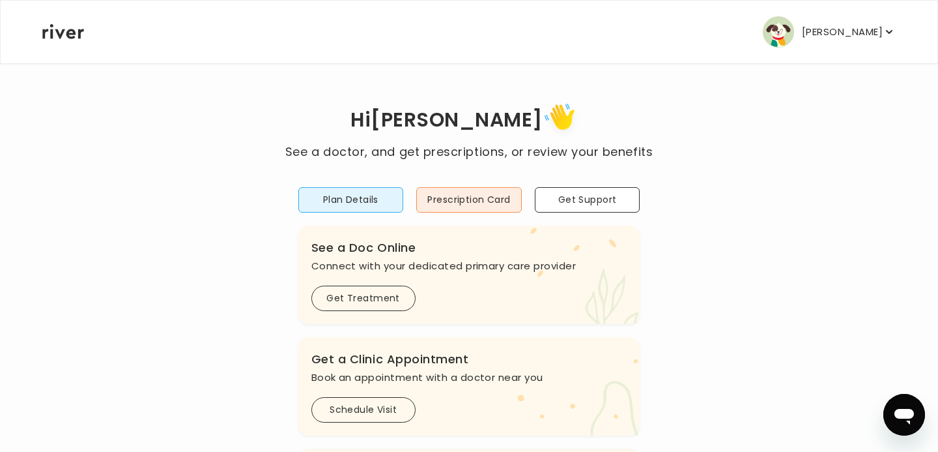
click at [662, 154] on div "Hi [PERSON_NAME] See a doctor, and get prescriptions, or review your benefits P…" at bounding box center [469, 434] width 855 height 671
click at [857, 18] on button "[PERSON_NAME]" at bounding box center [829, 31] width 133 height 31
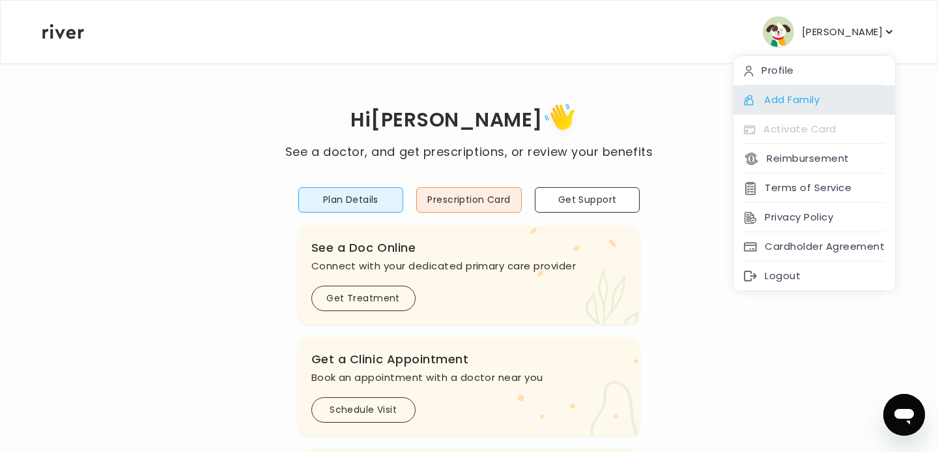
click at [773, 89] on div "Add Family" at bounding box center [815, 99] width 162 height 29
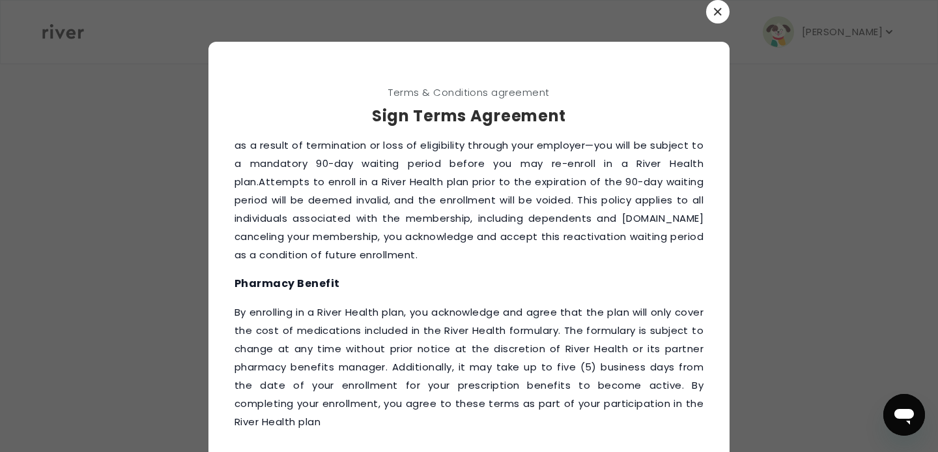
scroll to position [87, 0]
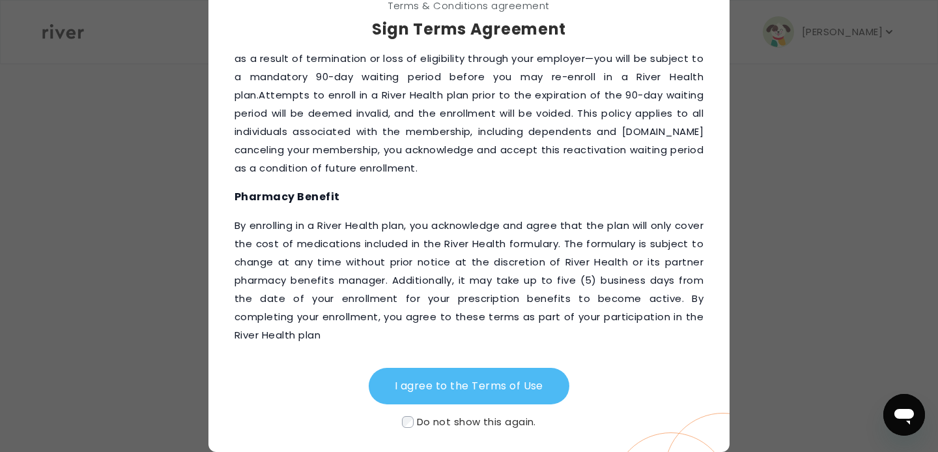
click at [431, 385] on button "I agree to the Terms of Use" at bounding box center [469, 386] width 201 height 36
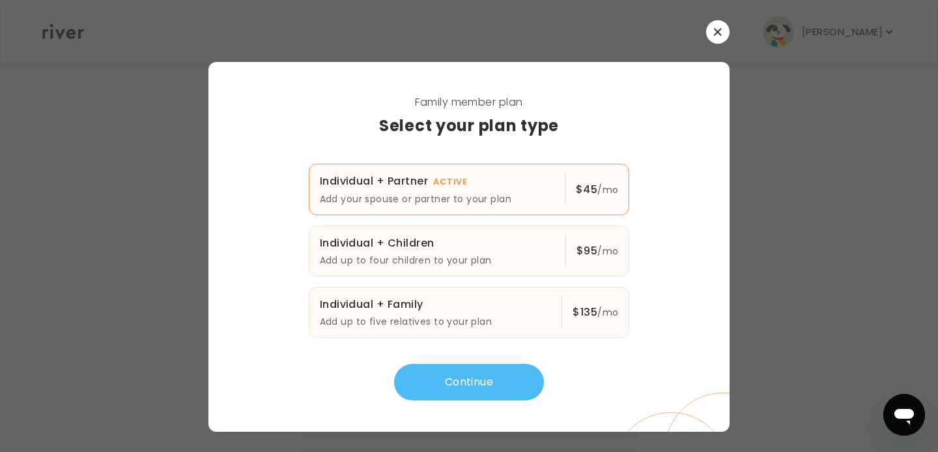
click at [489, 392] on button "Continue" at bounding box center [469, 382] width 150 height 36
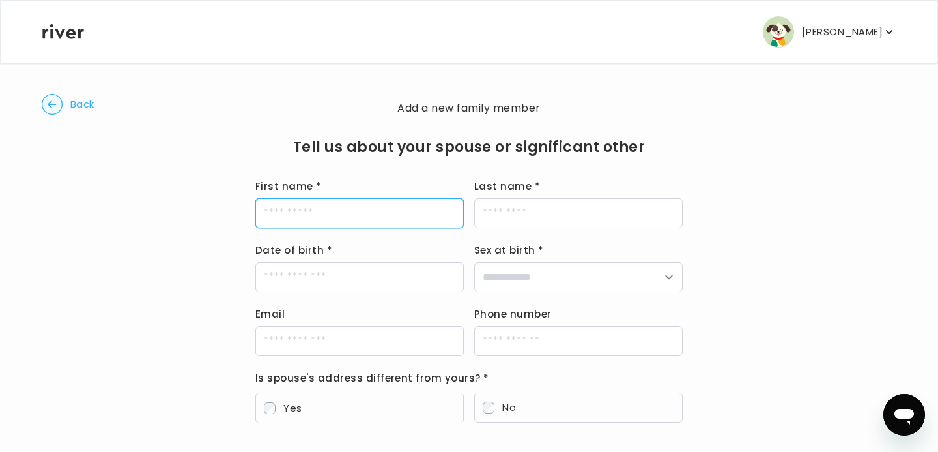
click at [344, 217] on input "First name *" at bounding box center [359, 213] width 209 height 30
type input "******"
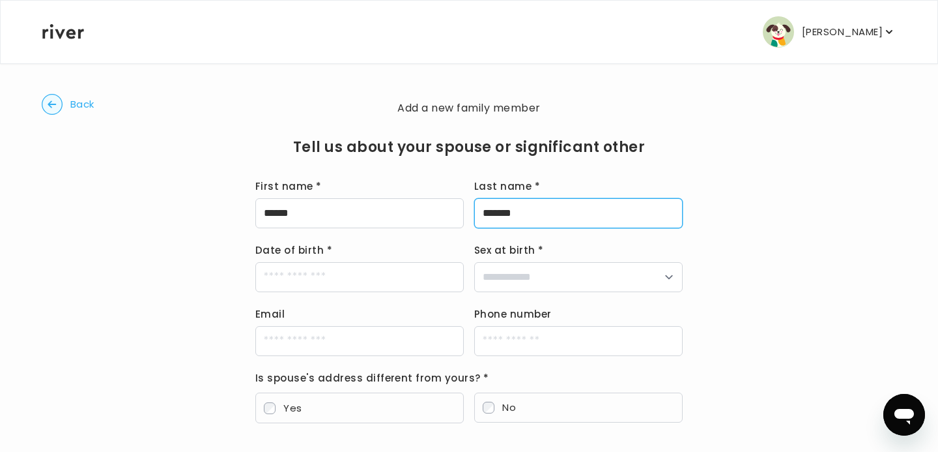
type input "*******"
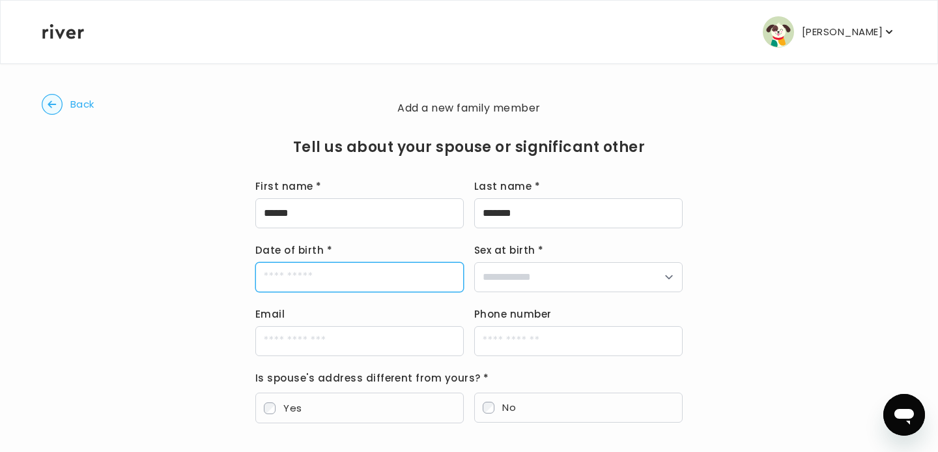
click at [325, 287] on input "Date of birth *" at bounding box center [359, 277] width 209 height 30
type input "**********"
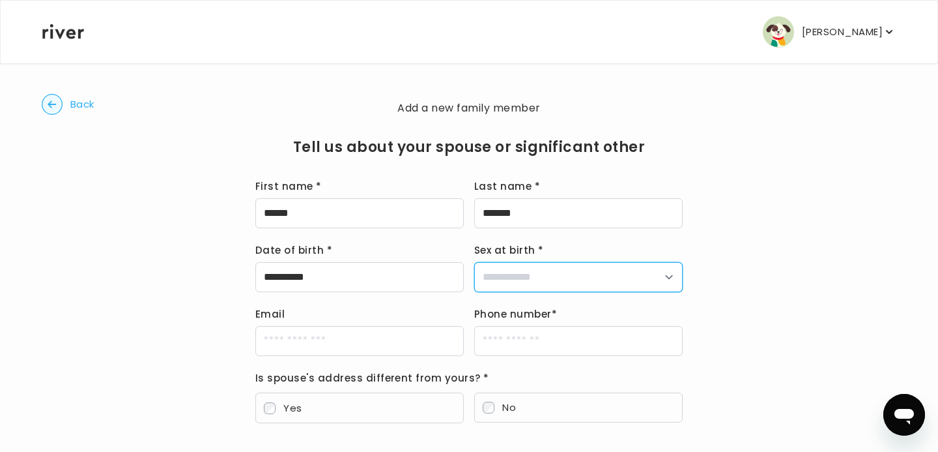
click at [577, 282] on select "**********" at bounding box center [578, 277] width 209 height 30
select select "******"
click at [474, 262] on select "**********" at bounding box center [578, 277] width 209 height 30
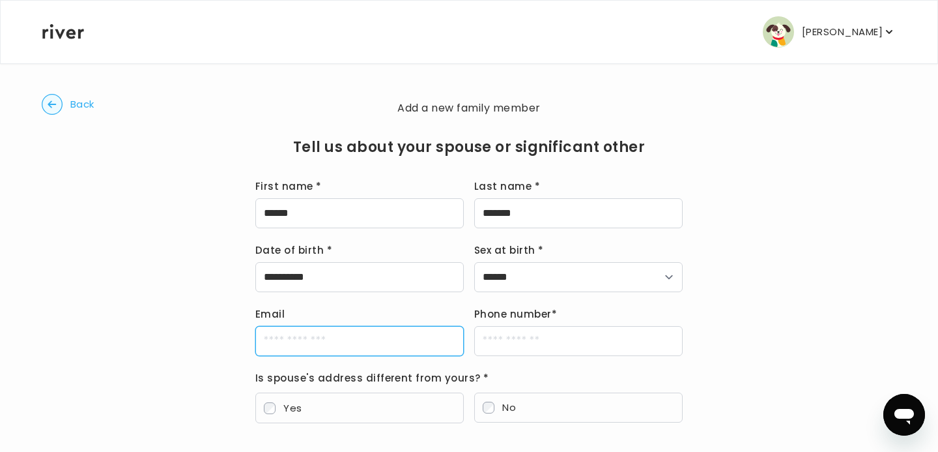
click at [399, 347] on input "Email" at bounding box center [359, 341] width 209 height 30
type input "*"
type input "**********"
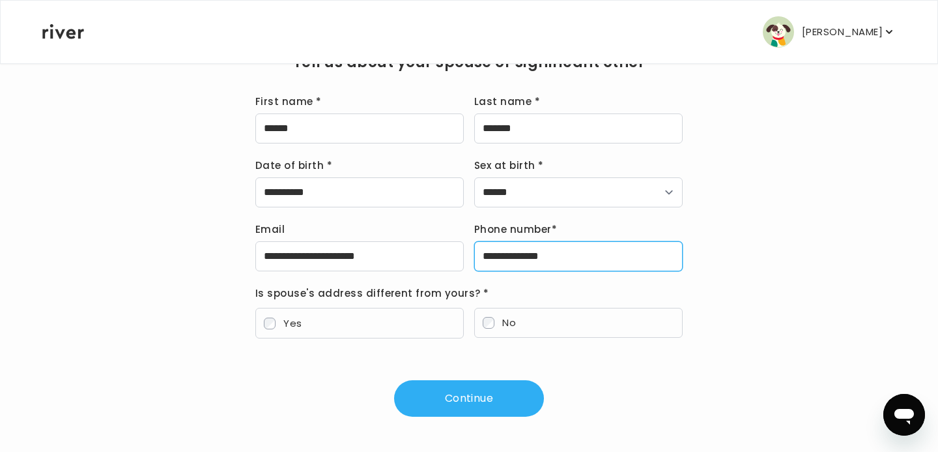
scroll to position [86, 0]
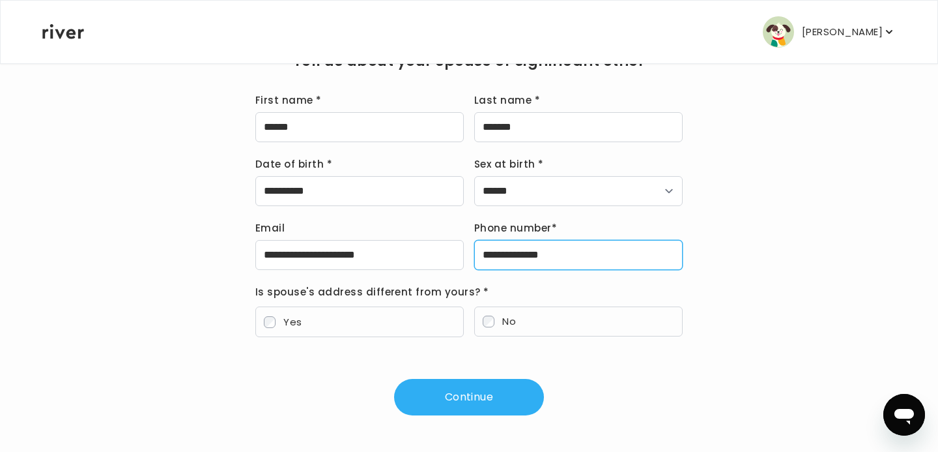
type input "**********"
click at [547, 315] on label "No" at bounding box center [578, 321] width 209 height 30
click at [515, 409] on button "Continue" at bounding box center [469, 397] width 150 height 36
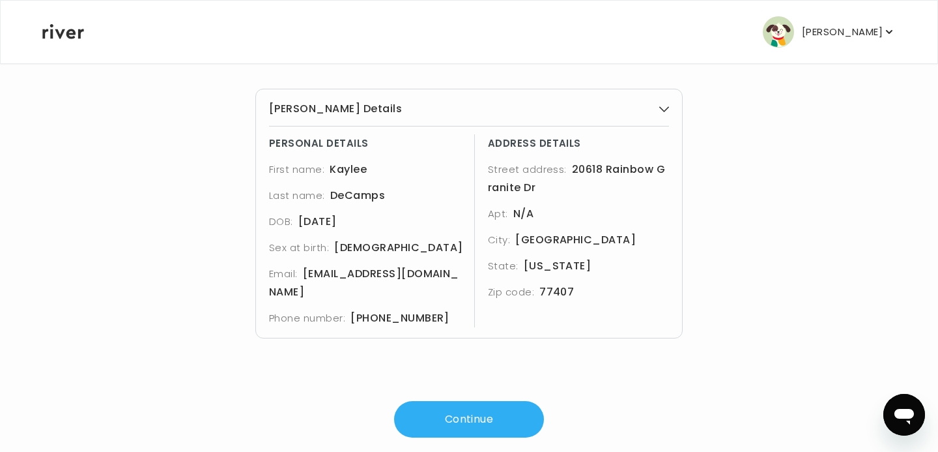
scroll to position [84, 0]
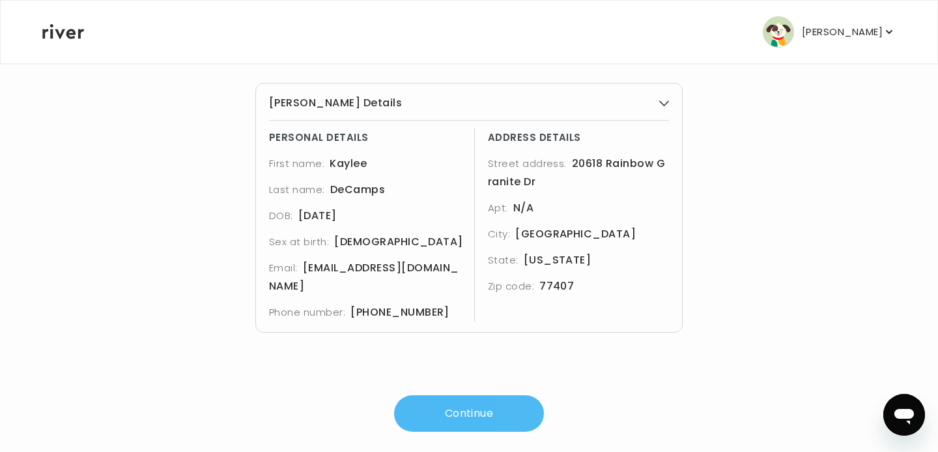
click at [498, 398] on button "Continue" at bounding box center [469, 413] width 150 height 36
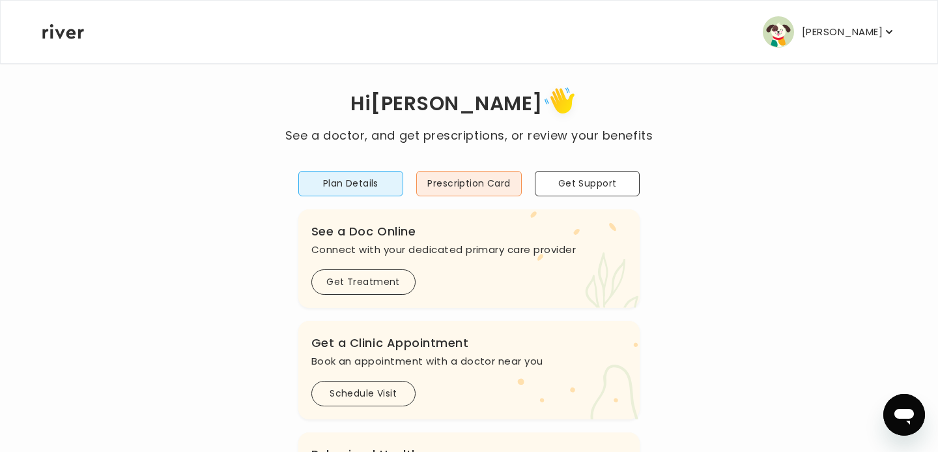
scroll to position [19, 0]
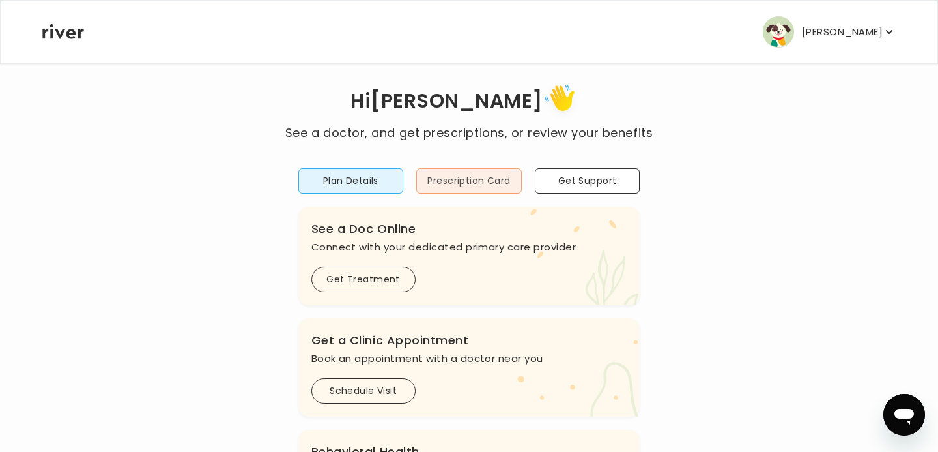
click at [479, 181] on button "Prescription Card" at bounding box center [469, 180] width 106 height 25
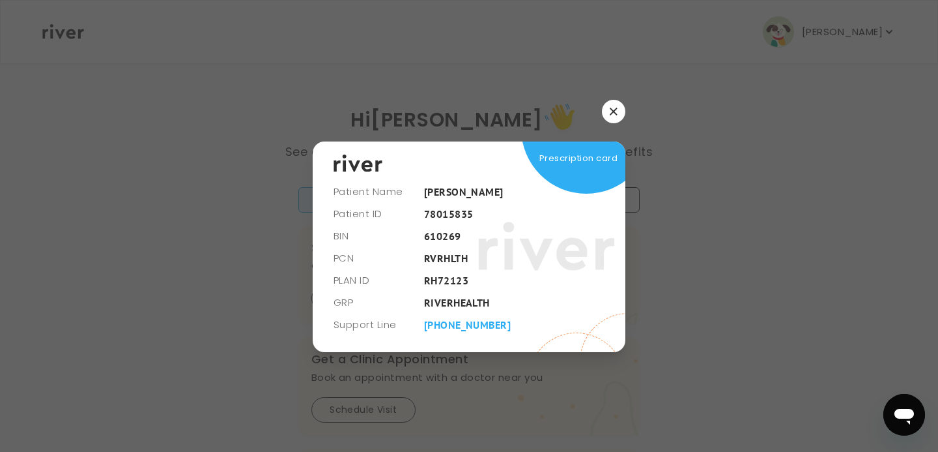
scroll to position [0, 0]
click at [573, 192] on span at bounding box center [586, 128] width 130 height 130
click at [609, 112] on button "button" at bounding box center [613, 111] width 23 height 23
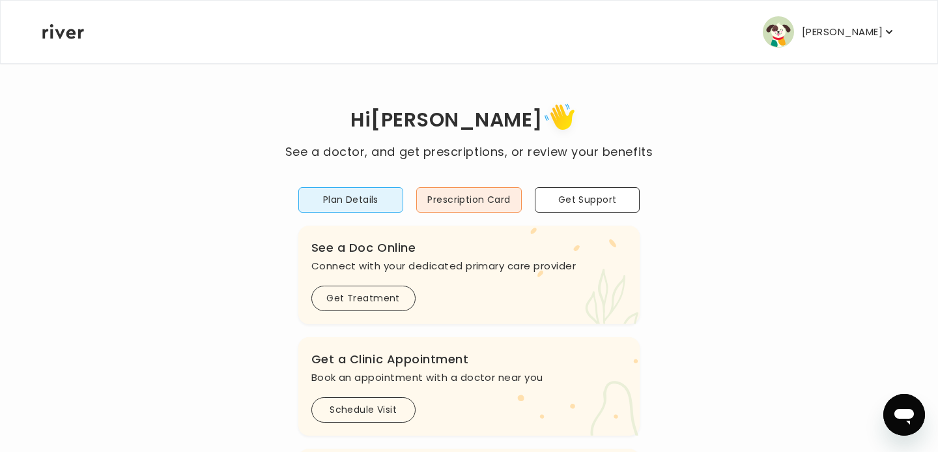
click at [820, 25] on p "[PERSON_NAME]" at bounding box center [842, 32] width 81 height 18
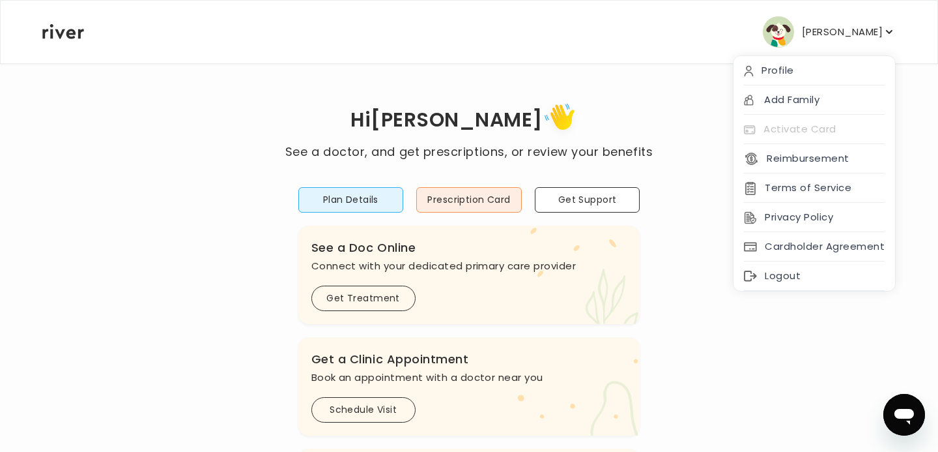
click at [611, 119] on h1 "Hi [PERSON_NAME]" at bounding box center [469, 121] width 368 height 44
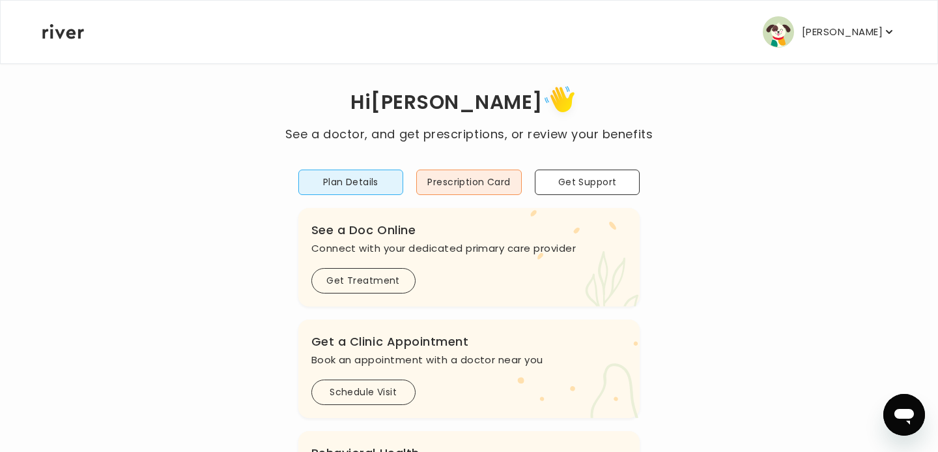
scroll to position [19, 0]
click at [876, 57] on div "[PERSON_NAME] Profile Add Family Activate Card Reimbursement Terms of Service P…" at bounding box center [469, 32] width 854 height 63
click at [877, 27] on p "[PERSON_NAME]" at bounding box center [842, 32] width 81 height 18
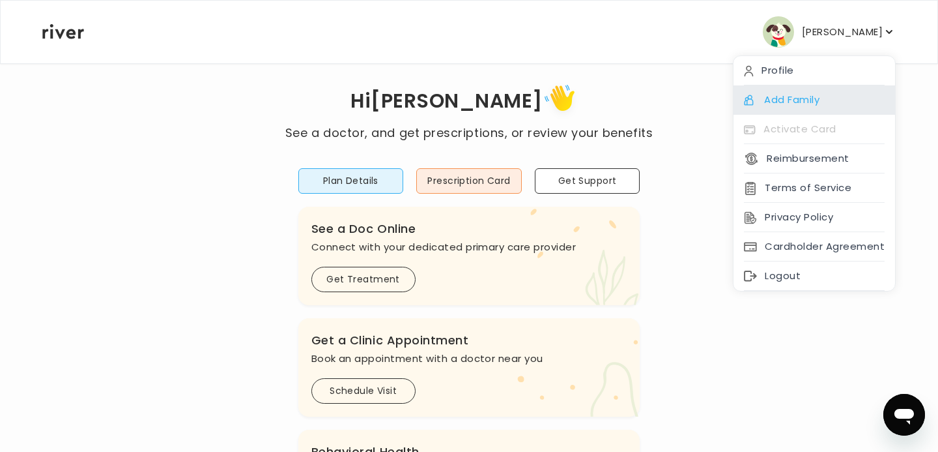
click at [784, 95] on div "Add Family" at bounding box center [815, 99] width 162 height 29
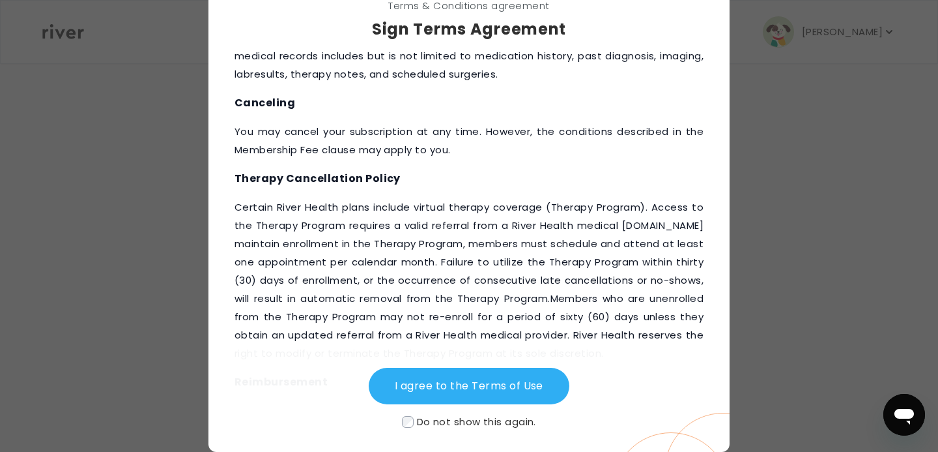
scroll to position [0, 0]
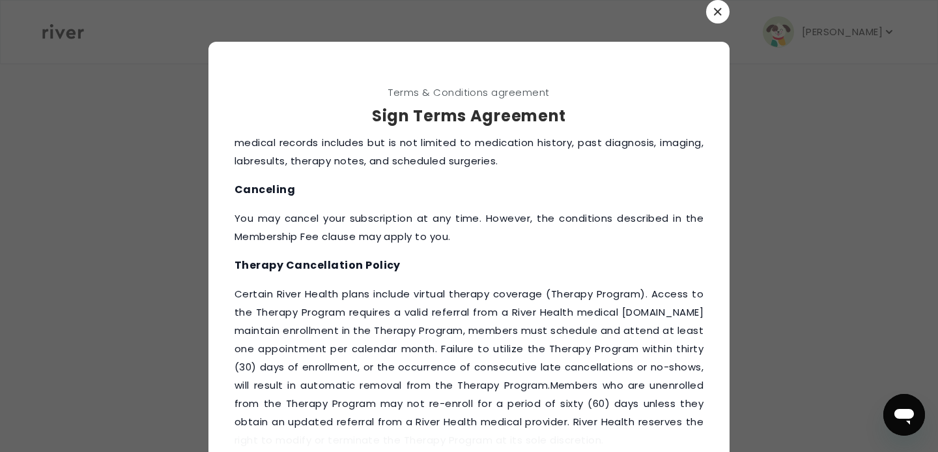
click at [715, 1] on button "button" at bounding box center [717, 11] width 23 height 23
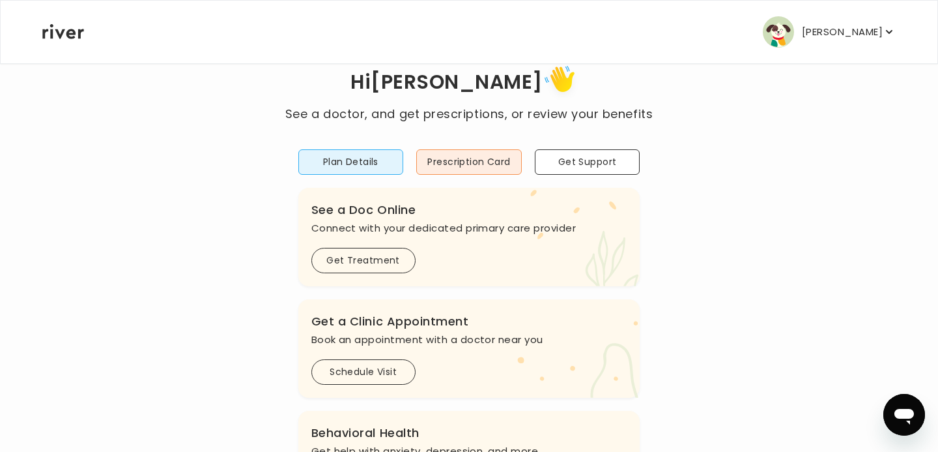
scroll to position [42, 0]
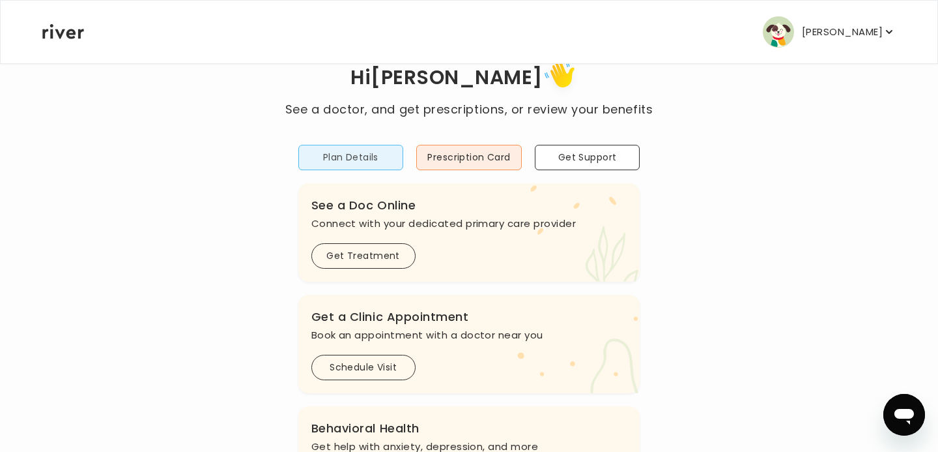
click at [380, 161] on button "Plan Details" at bounding box center [351, 157] width 106 height 25
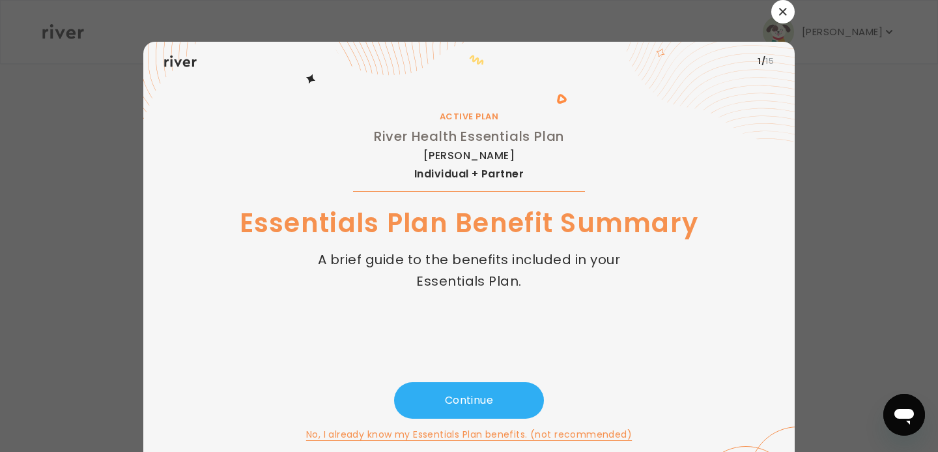
scroll to position [14, 0]
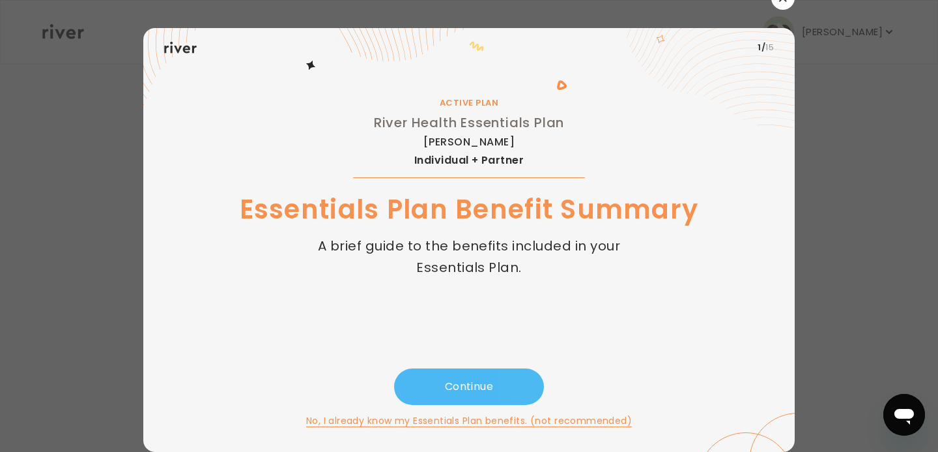
click at [483, 391] on button "Continue" at bounding box center [469, 386] width 150 height 36
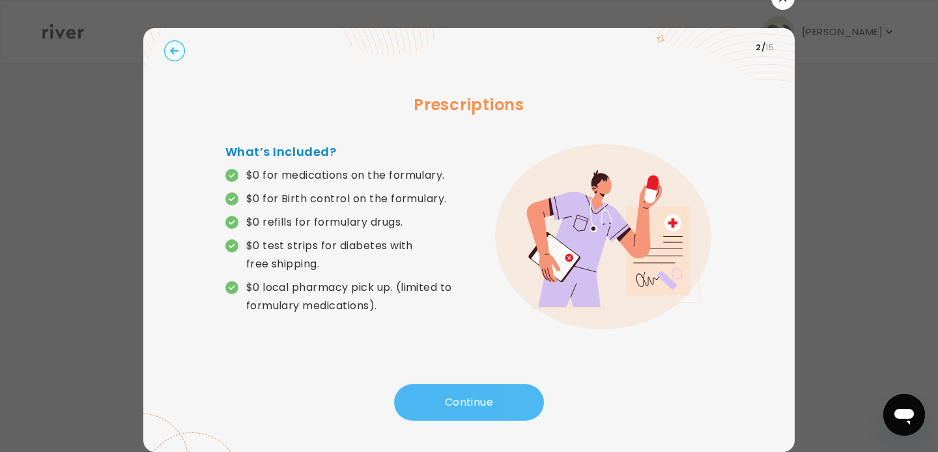
click at [491, 398] on button "Continue" at bounding box center [469, 402] width 150 height 36
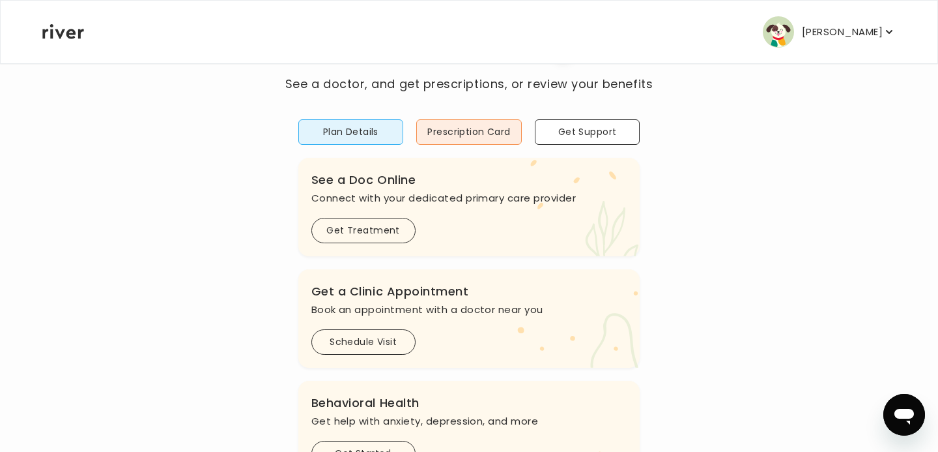
scroll to position [0, 0]
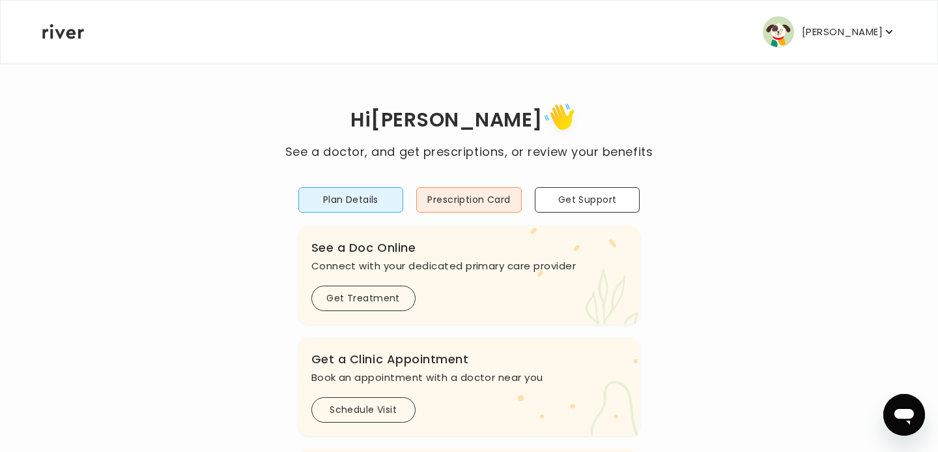
click at [804, 30] on button "[PERSON_NAME]" at bounding box center [829, 31] width 133 height 31
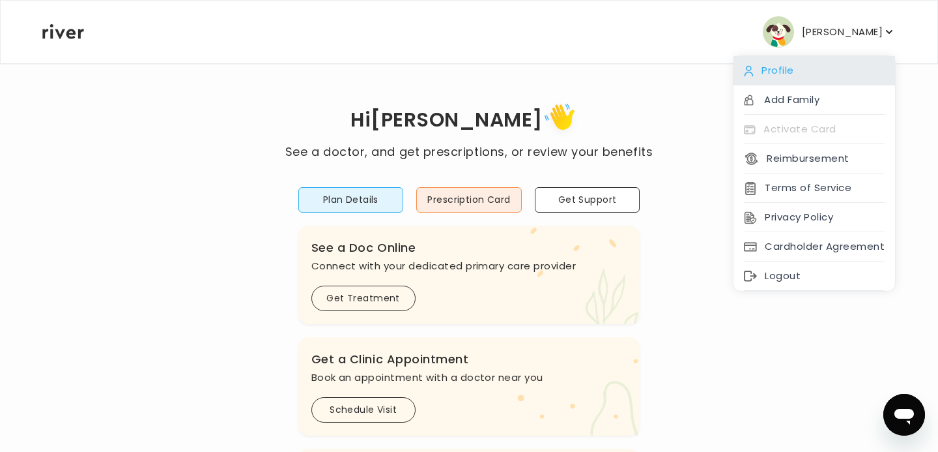
click at [765, 72] on div "Profile" at bounding box center [815, 70] width 162 height 29
